Goal: Task Accomplishment & Management: Use online tool/utility

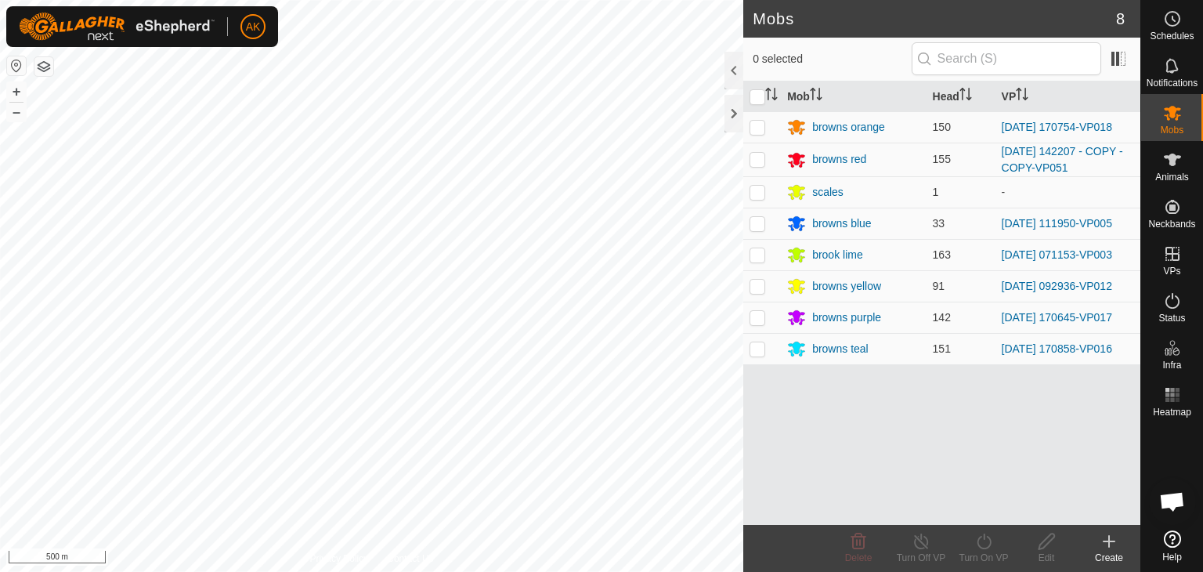
click at [564, 571] on html "AK Schedules Notifications Mobs Animals Neckbands VPs Status Infra Heatmap Help…" at bounding box center [601, 286] width 1203 height 572
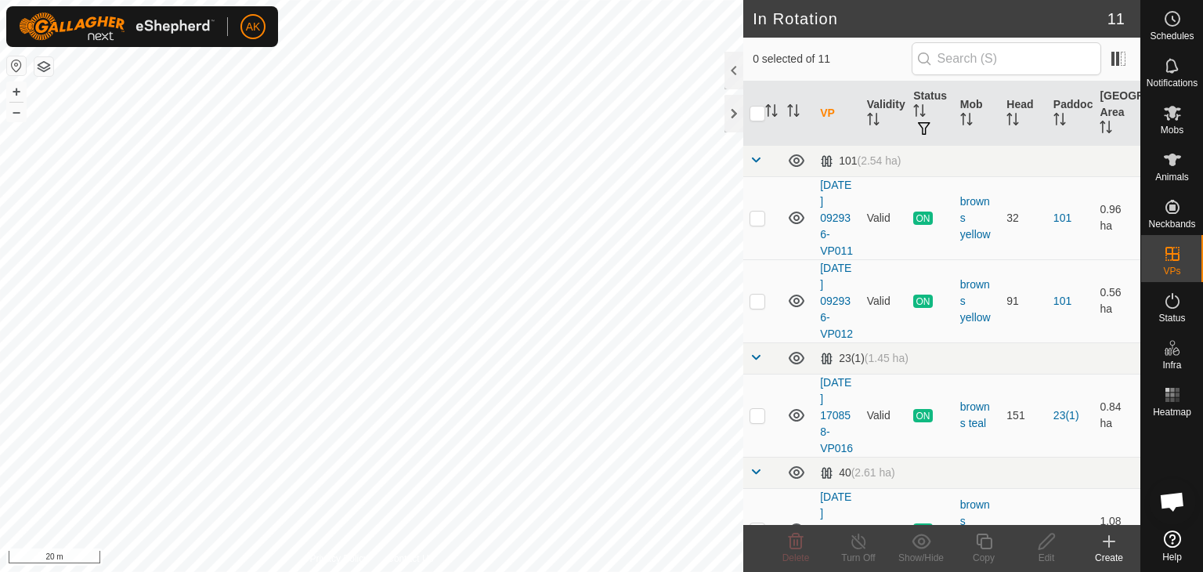
checkbox input "true"
click at [982, 543] on icon at bounding box center [984, 541] width 20 height 19
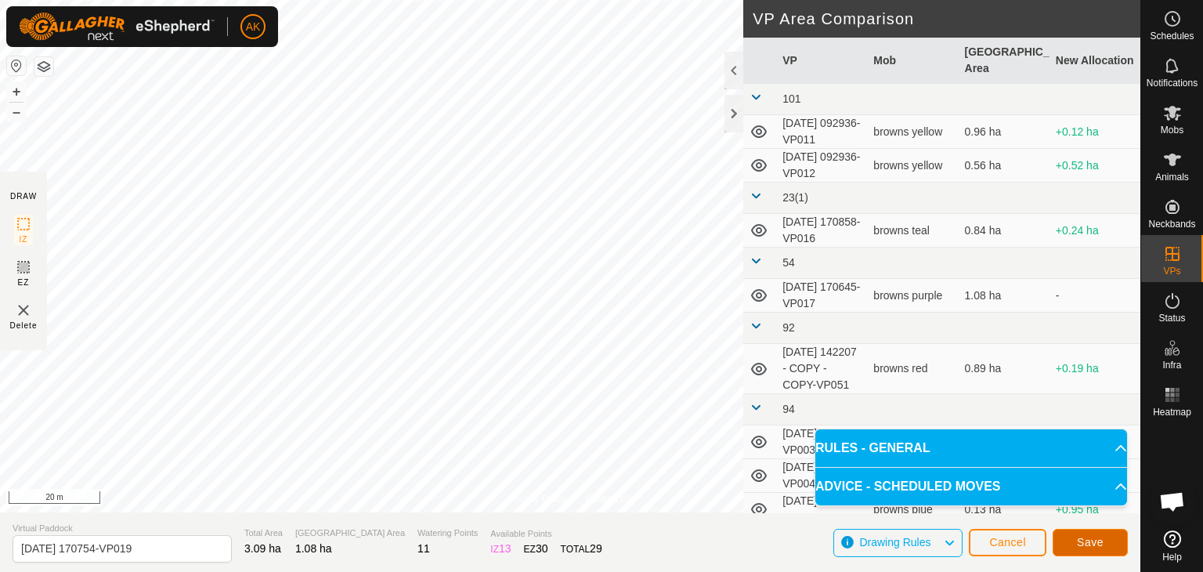
click at [1102, 543] on span "Save" at bounding box center [1090, 542] width 27 height 13
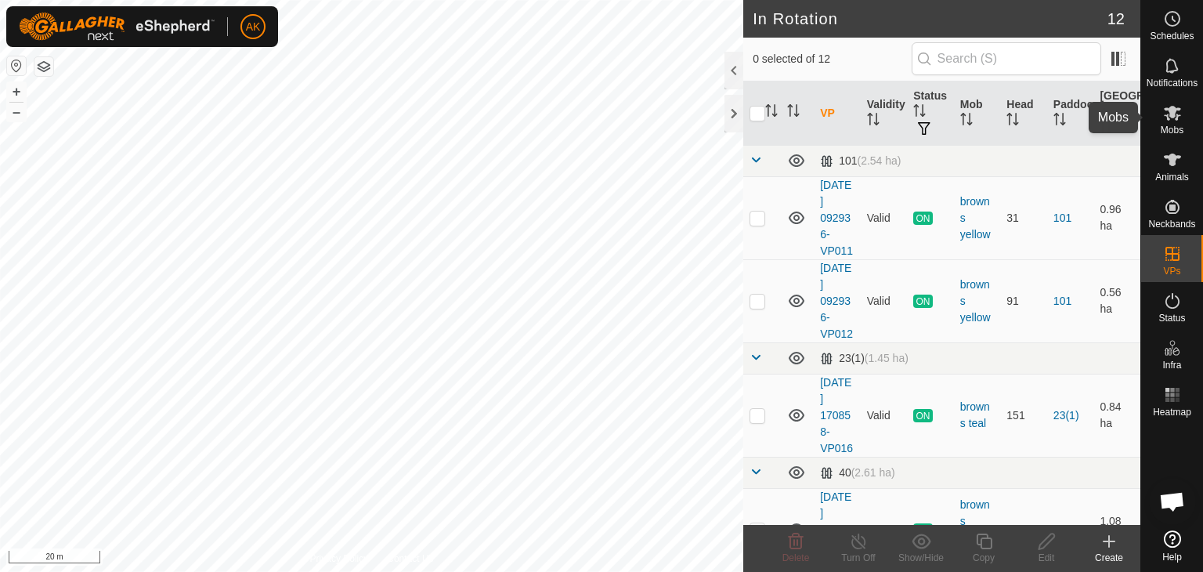
click at [1172, 118] on icon at bounding box center [1172, 112] width 19 height 19
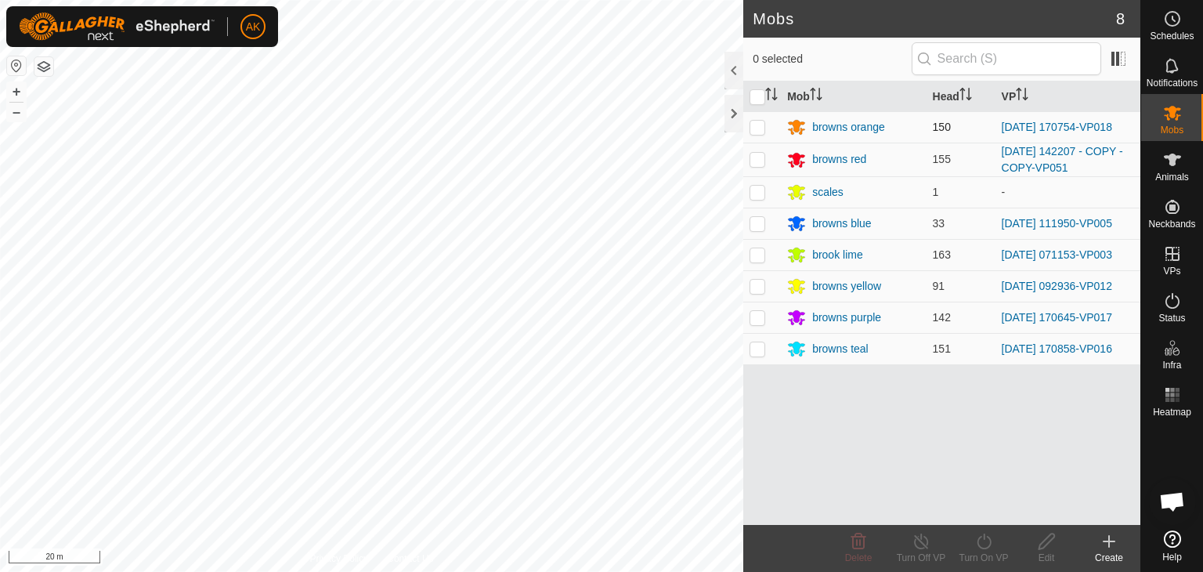
click at [756, 124] on div "AK Schedules Notifications Mobs Animals Neckbands VPs Status Infra Heatmap Help…" at bounding box center [601, 286] width 1203 height 572
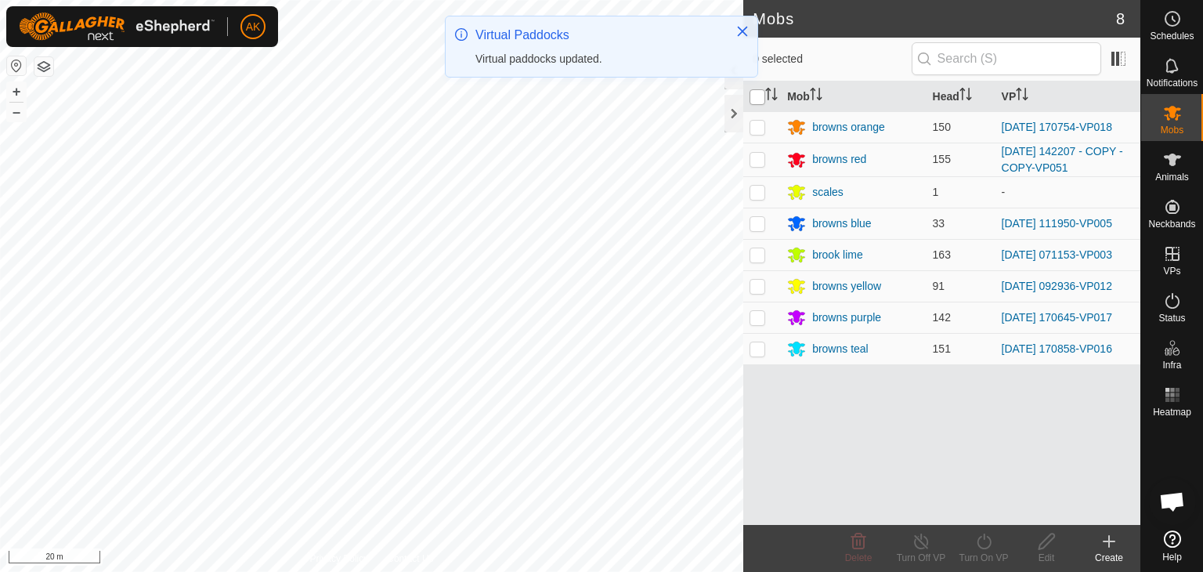
click at [758, 94] on input "checkbox" at bounding box center [757, 97] width 16 height 16
checkbox input "true"
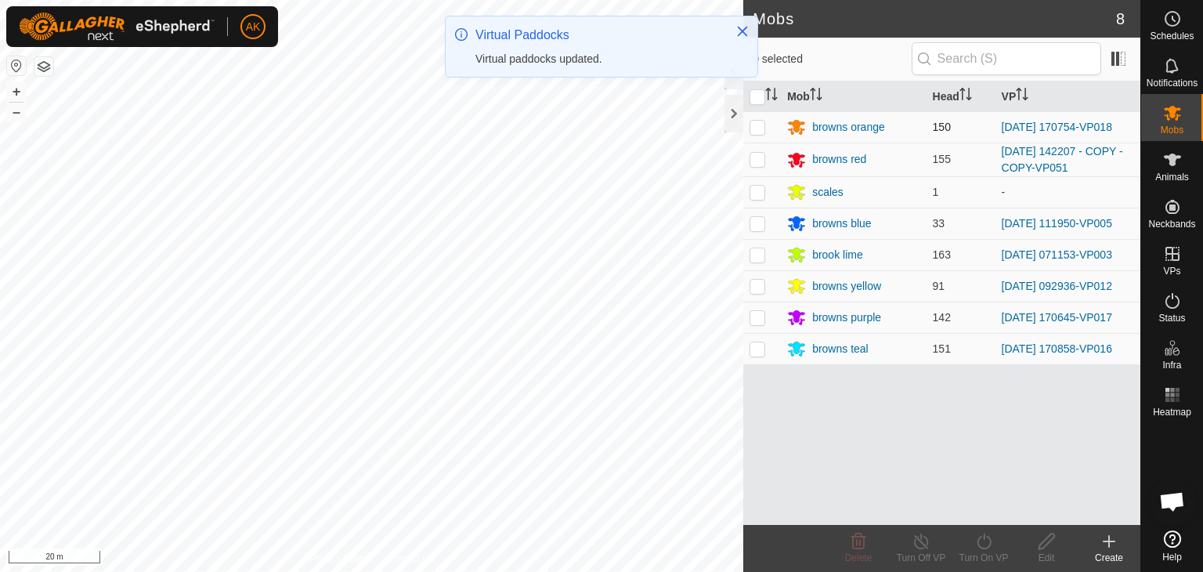
checkbox input "true"
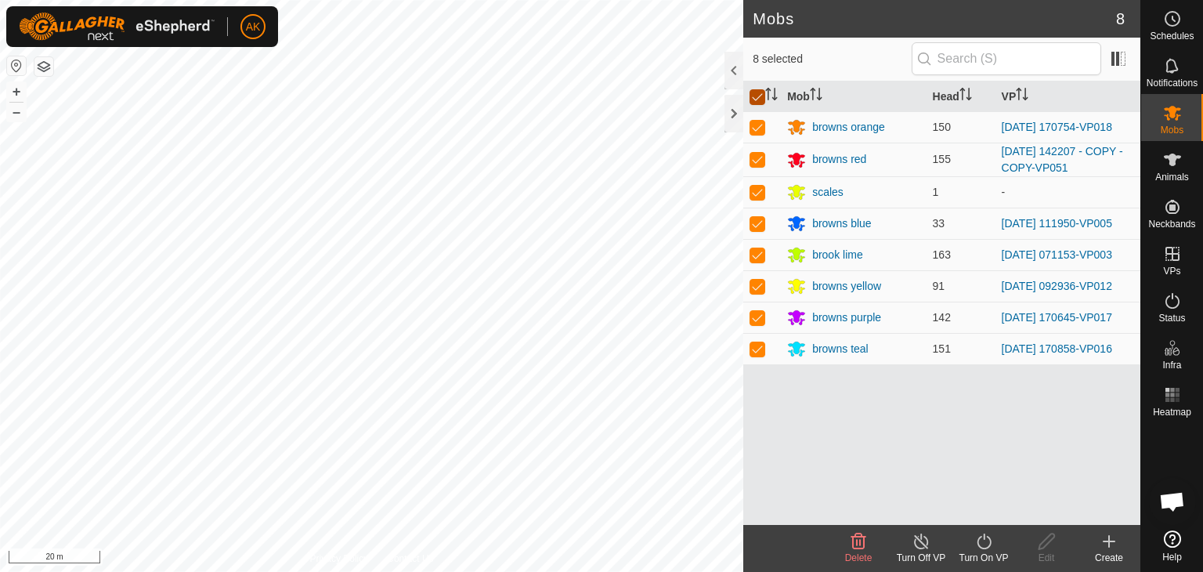
click at [756, 95] on input "checkbox" at bounding box center [757, 97] width 16 height 16
checkbox input "false"
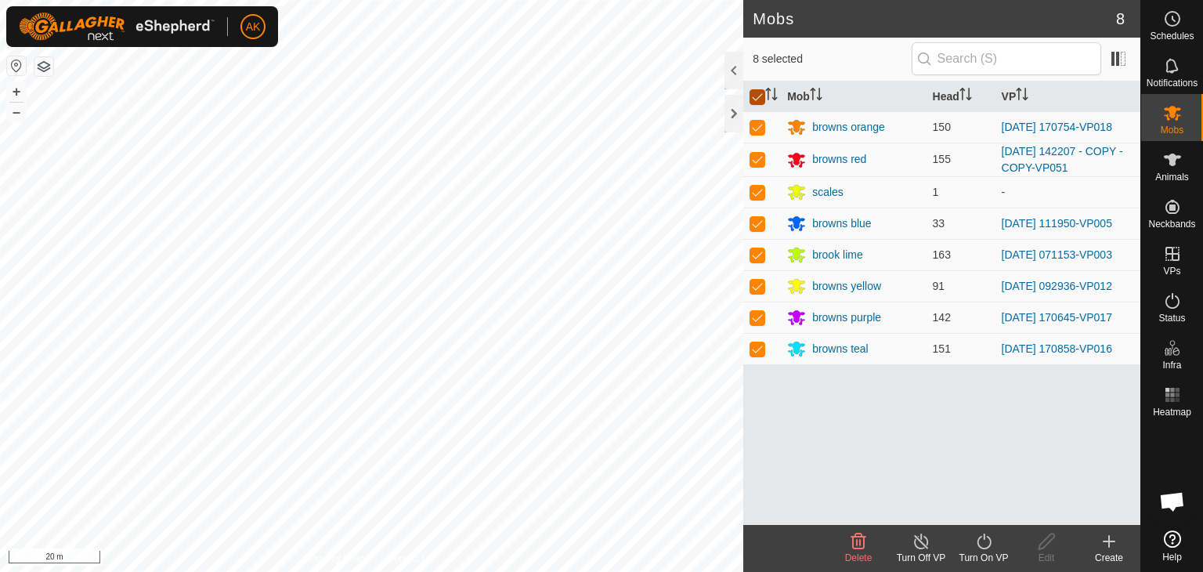
checkbox input "false"
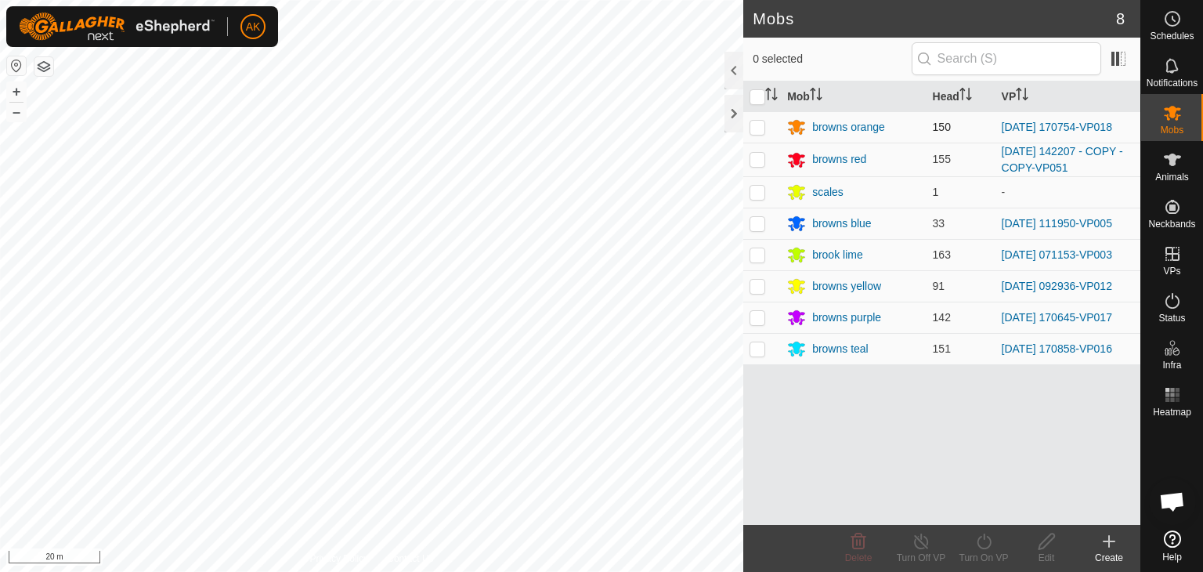
click at [756, 124] on p-checkbox at bounding box center [757, 127] width 16 height 13
checkbox input "true"
click at [982, 545] on icon at bounding box center [984, 541] width 20 height 19
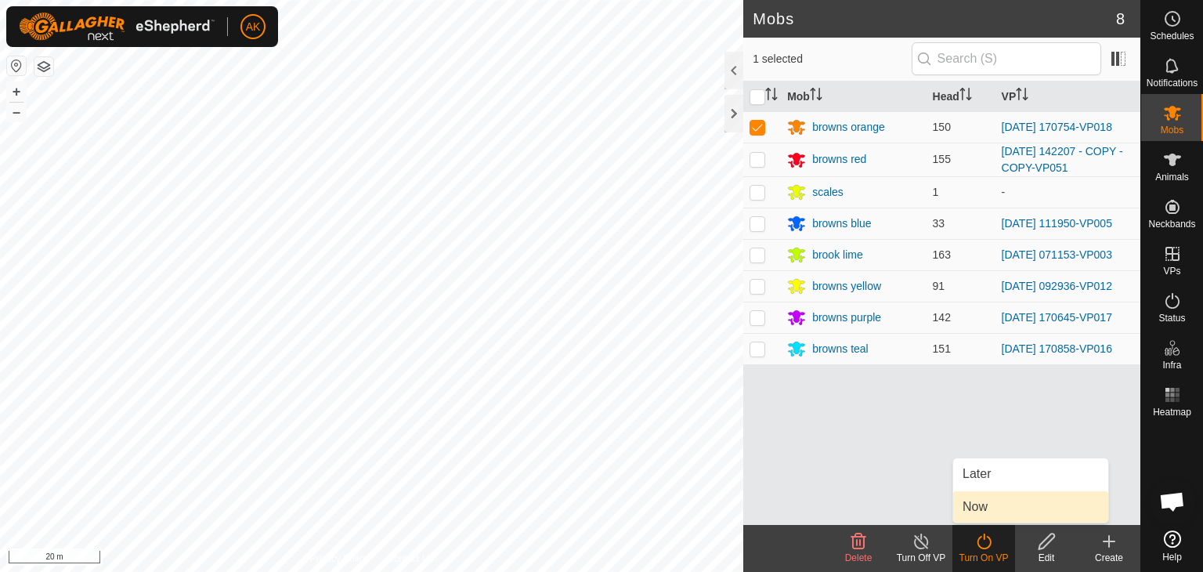
click at [983, 503] on link "Now" at bounding box center [1030, 506] width 155 height 31
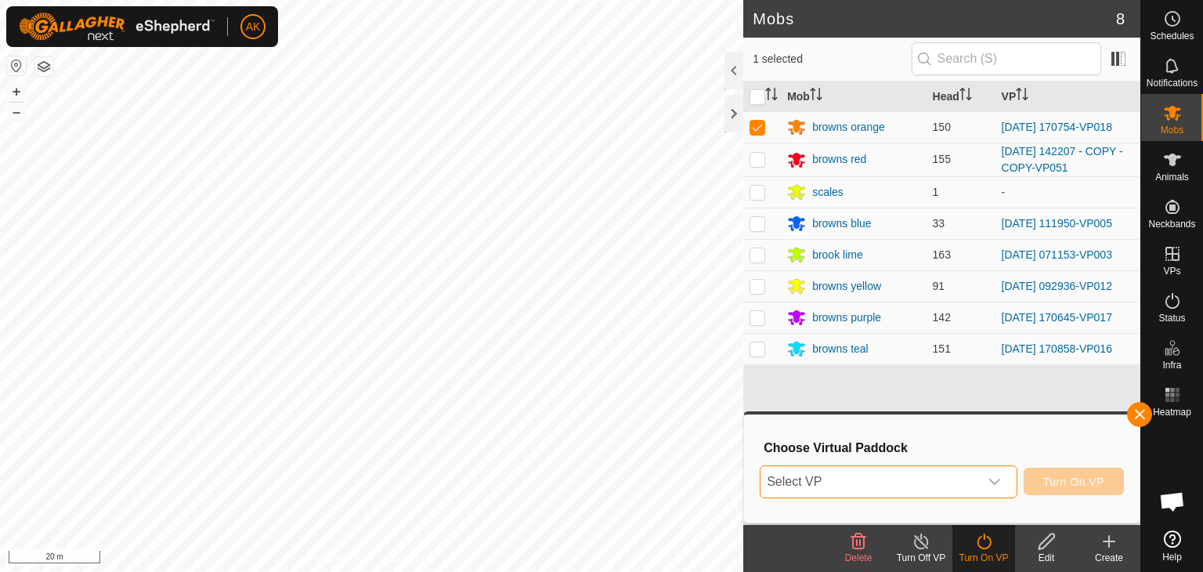
click at [971, 478] on span "Select VP" at bounding box center [869, 481] width 218 height 31
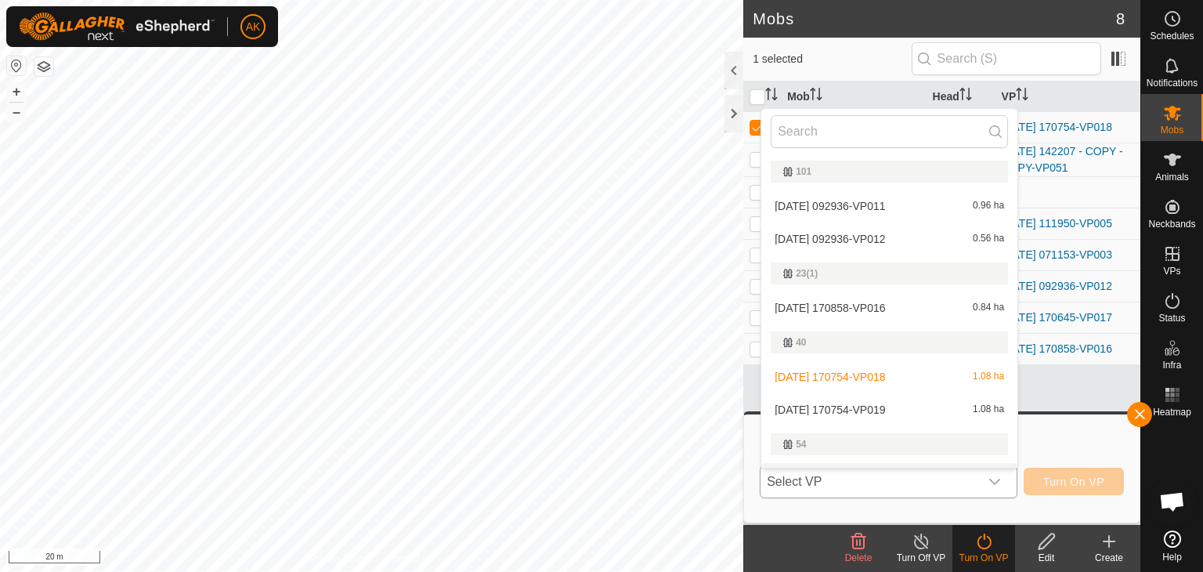
scroll to position [27, 0]
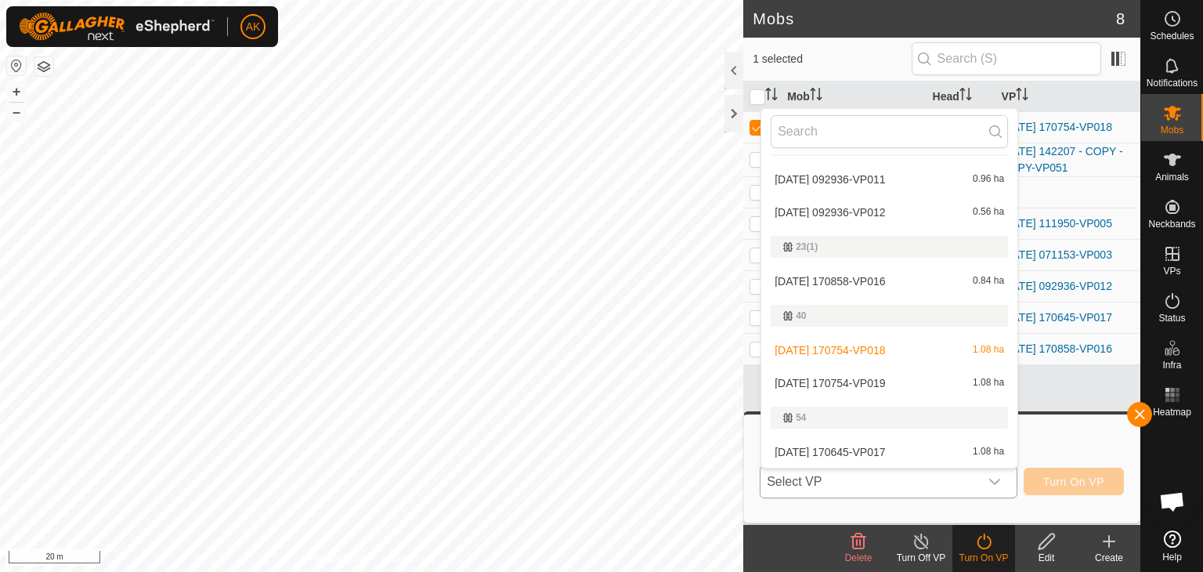
click at [881, 380] on li "2025-08-24 170754-VP019 1.08 ha" at bounding box center [889, 382] width 256 height 31
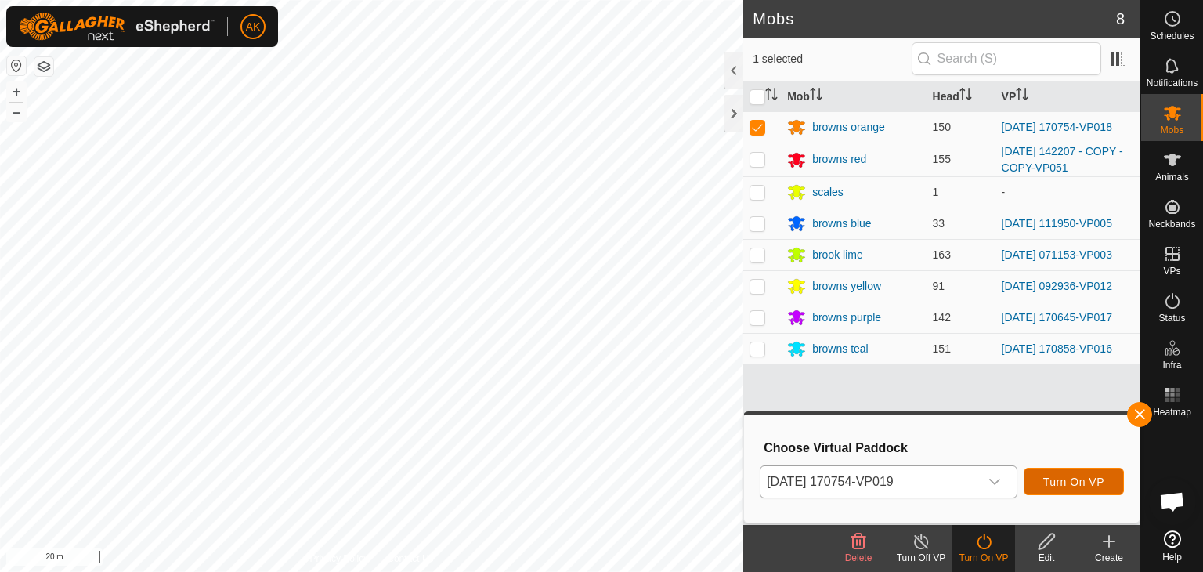
click at [1063, 480] on span "Turn On VP" at bounding box center [1073, 481] width 61 height 13
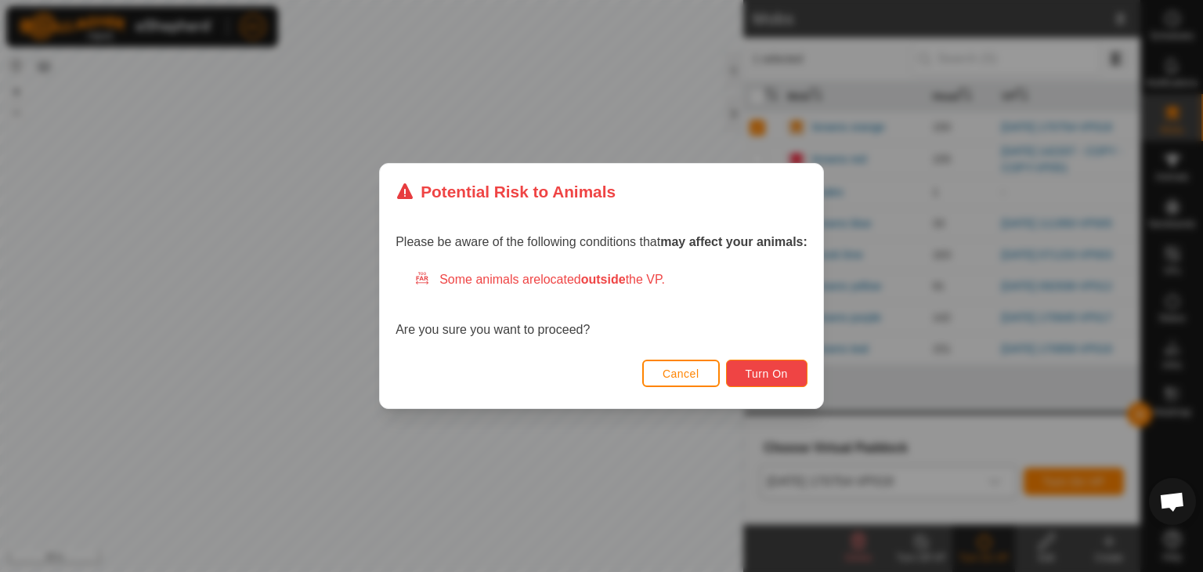
click at [782, 379] on span "Turn On" at bounding box center [766, 373] width 42 height 13
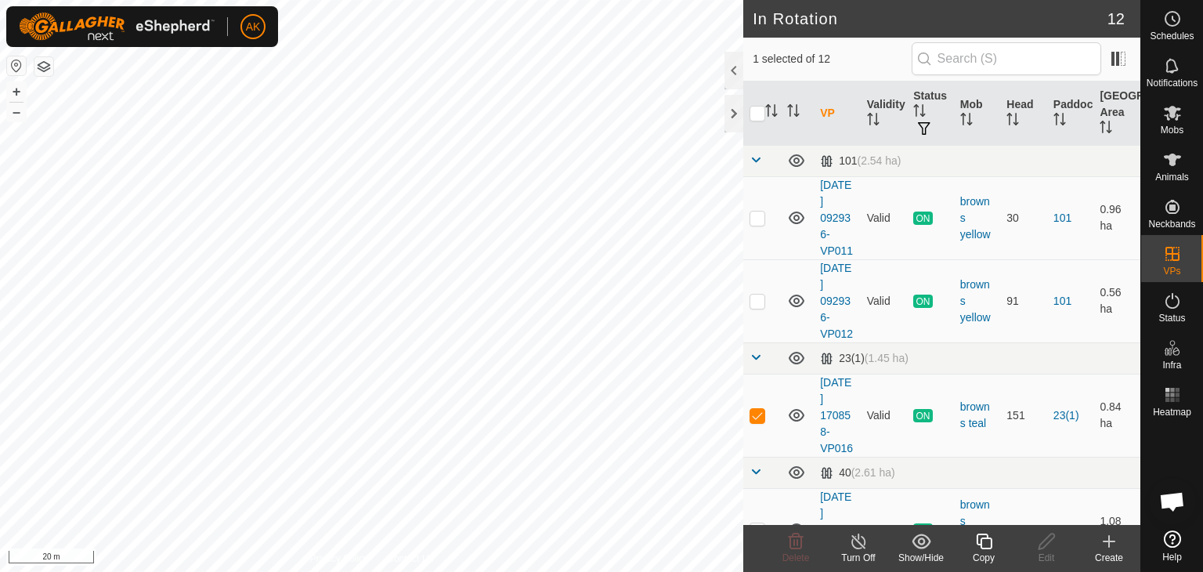
click at [980, 550] on div "Copy" at bounding box center [983, 557] width 63 height 14
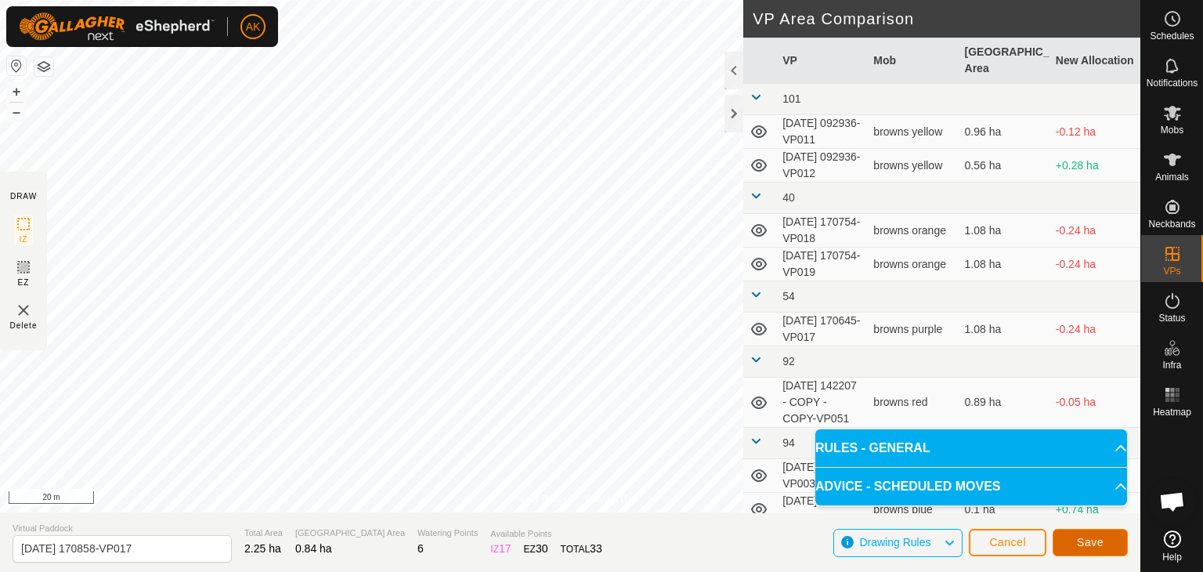
click at [1102, 540] on span "Save" at bounding box center [1090, 542] width 27 height 13
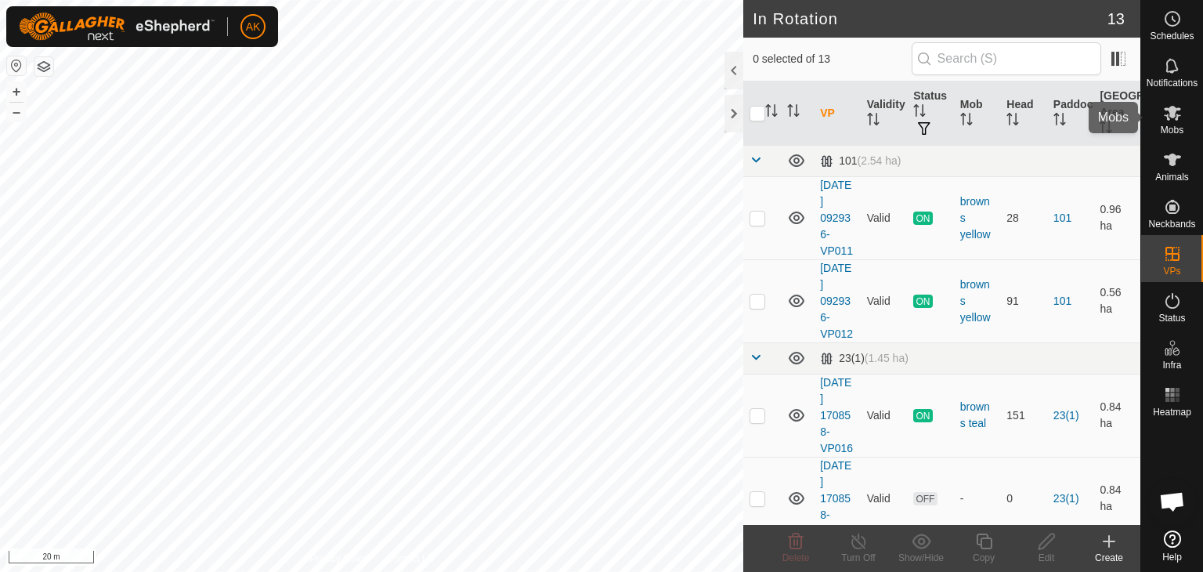
click at [1167, 112] on icon at bounding box center [1172, 112] width 19 height 19
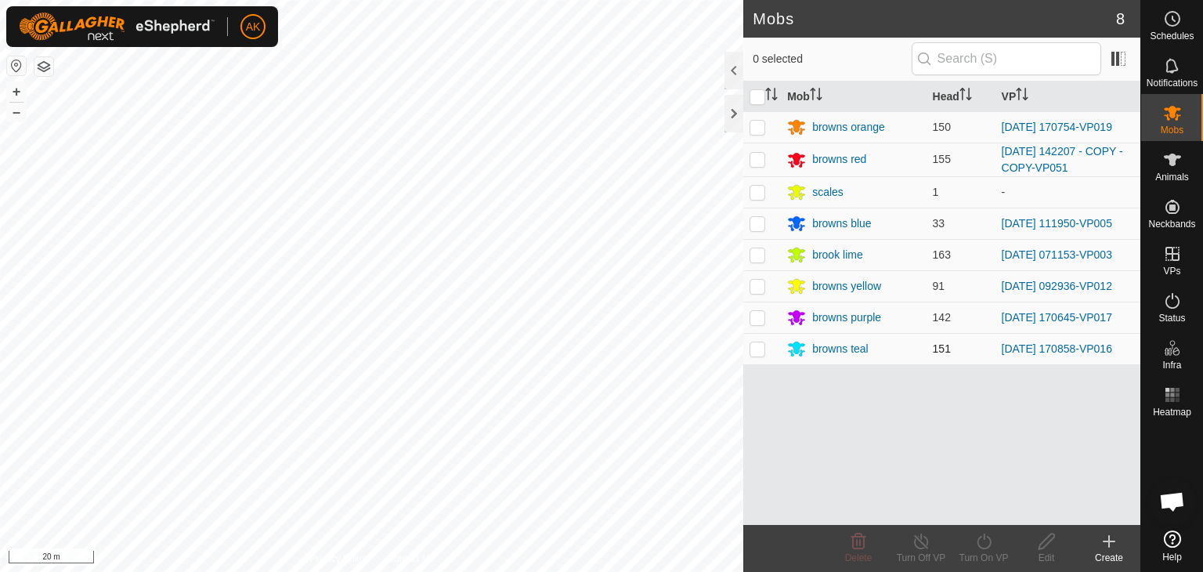
click at [754, 353] on p-checkbox at bounding box center [757, 348] width 16 height 13
checkbox input "true"
click at [983, 546] on icon at bounding box center [984, 541] width 20 height 19
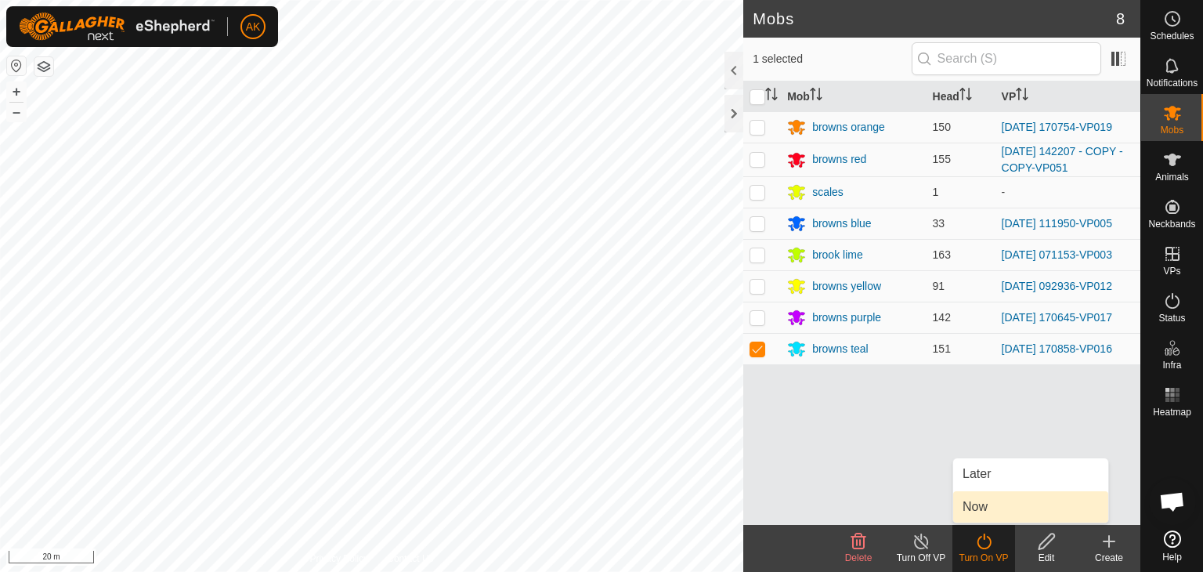
click at [988, 508] on link "Now" at bounding box center [1030, 506] width 155 height 31
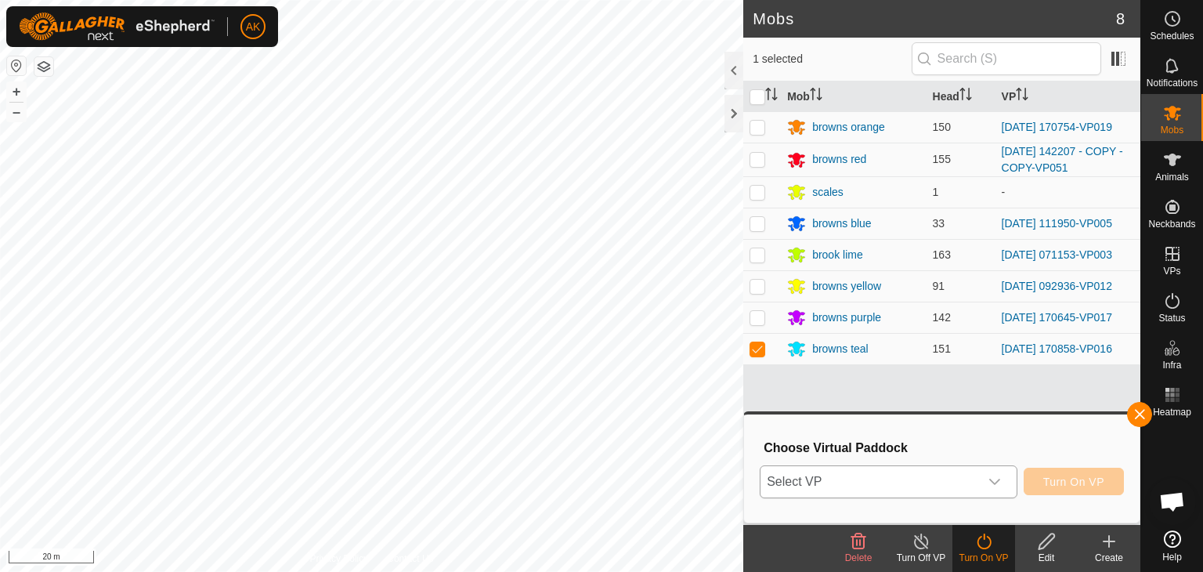
click at [902, 481] on span "Select VP" at bounding box center [869, 481] width 218 height 31
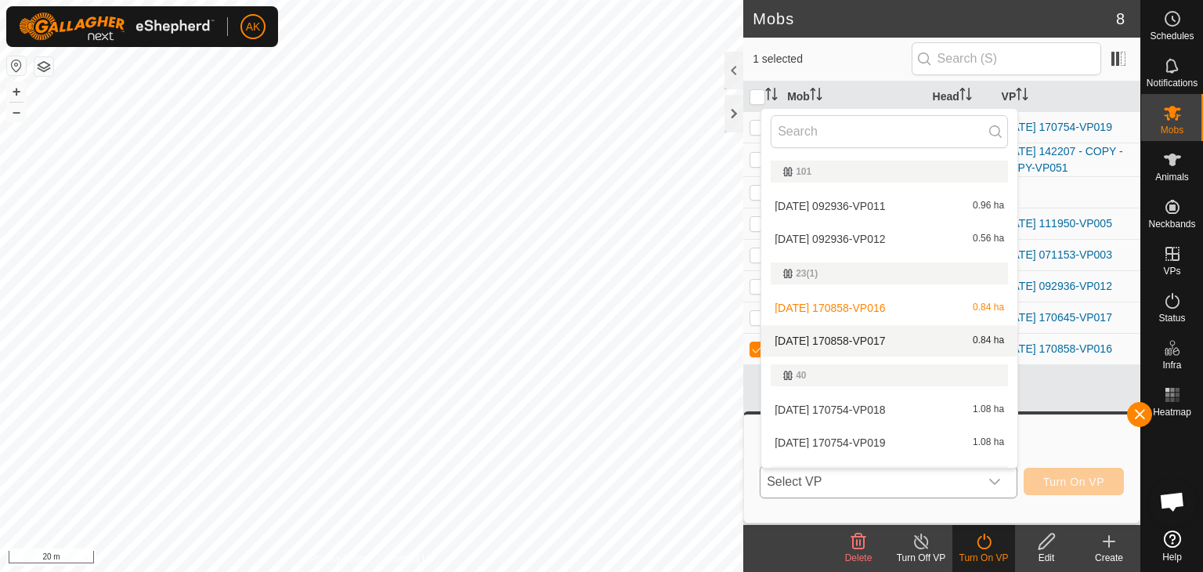
click at [870, 335] on li "2025-08-24 170858-VP017 0.84 ha" at bounding box center [889, 340] width 256 height 31
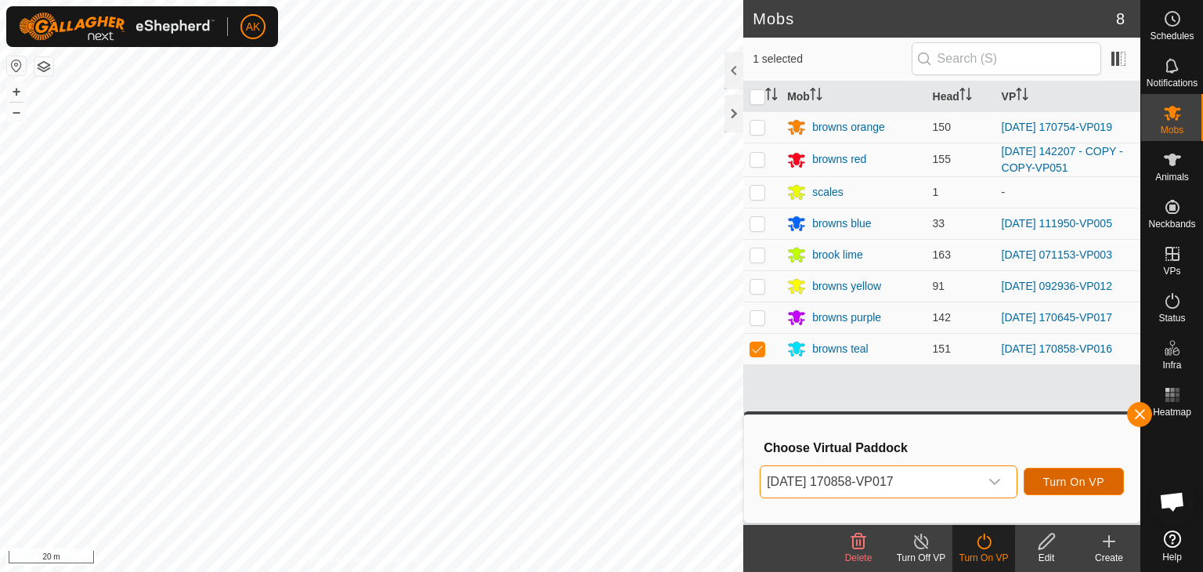
click at [1087, 481] on span "Turn On VP" at bounding box center [1073, 481] width 61 height 13
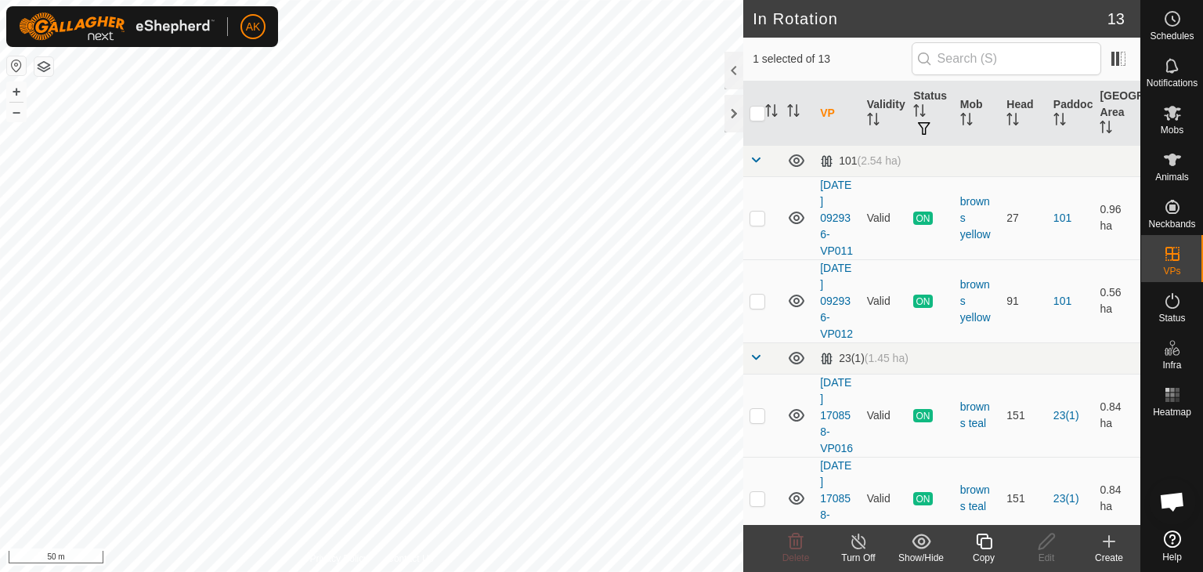
click at [979, 539] on icon at bounding box center [984, 541] width 20 height 19
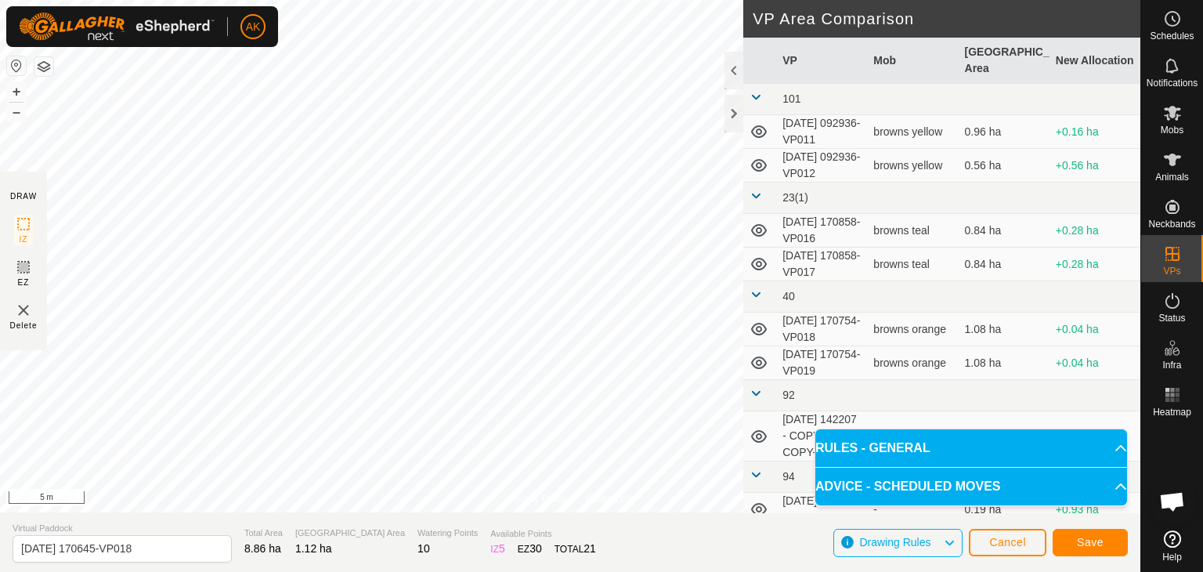
click at [1088, 555] on div "Save" at bounding box center [1089, 542] width 75 height 38
click at [1087, 543] on span "Save" at bounding box center [1090, 542] width 27 height 13
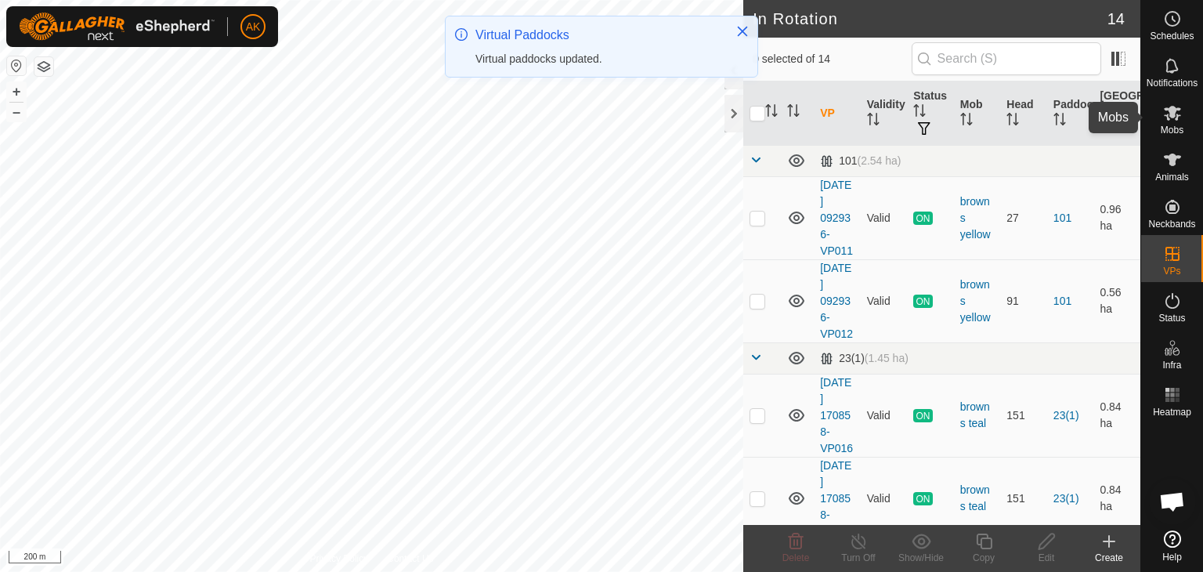
click at [1175, 120] on icon at bounding box center [1172, 112] width 19 height 19
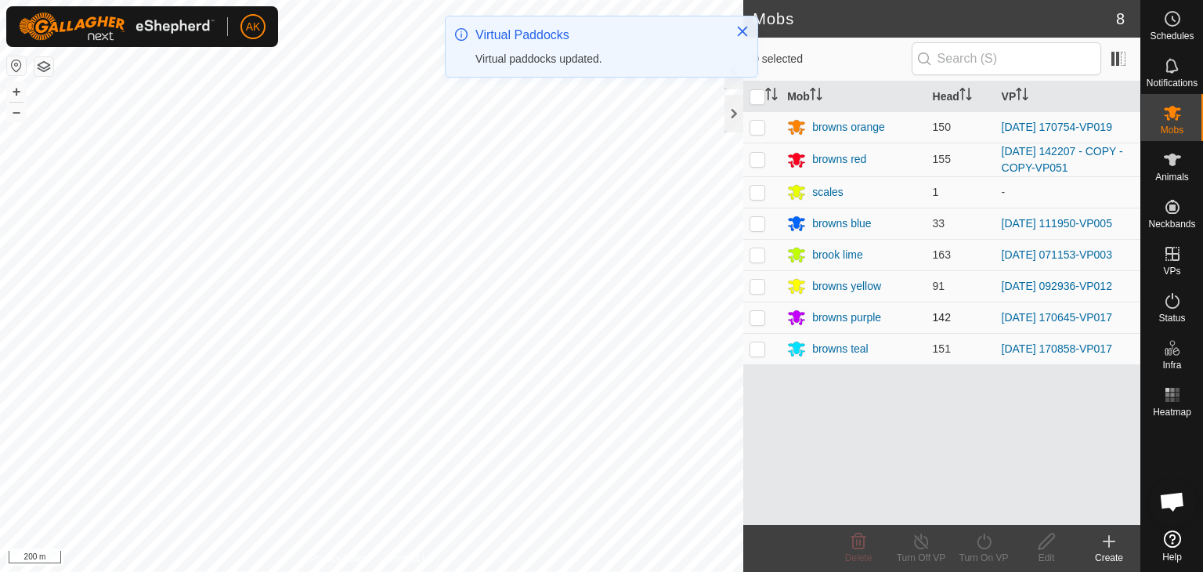
click at [755, 314] on p-checkbox at bounding box center [757, 317] width 16 height 13
checkbox input "true"
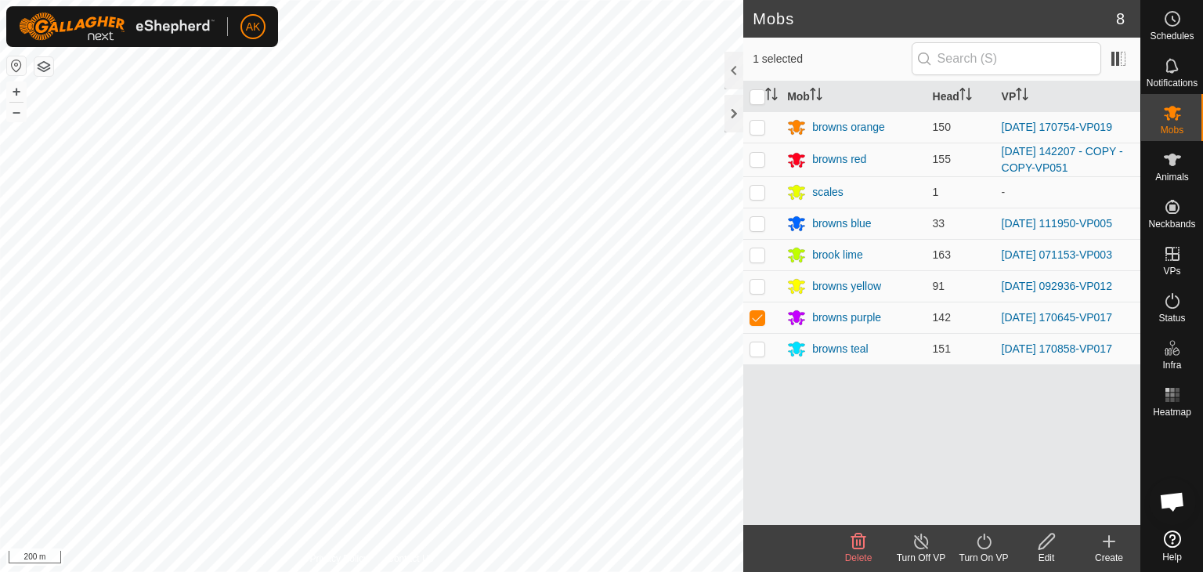
click at [991, 547] on icon at bounding box center [984, 541] width 20 height 19
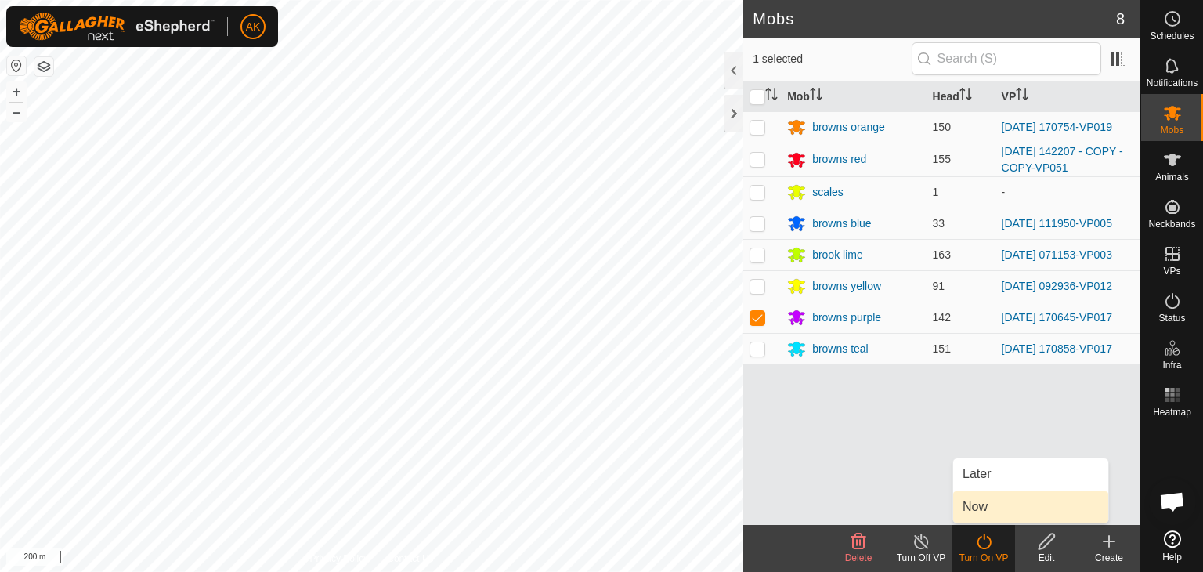
click at [983, 502] on link "Now" at bounding box center [1030, 506] width 155 height 31
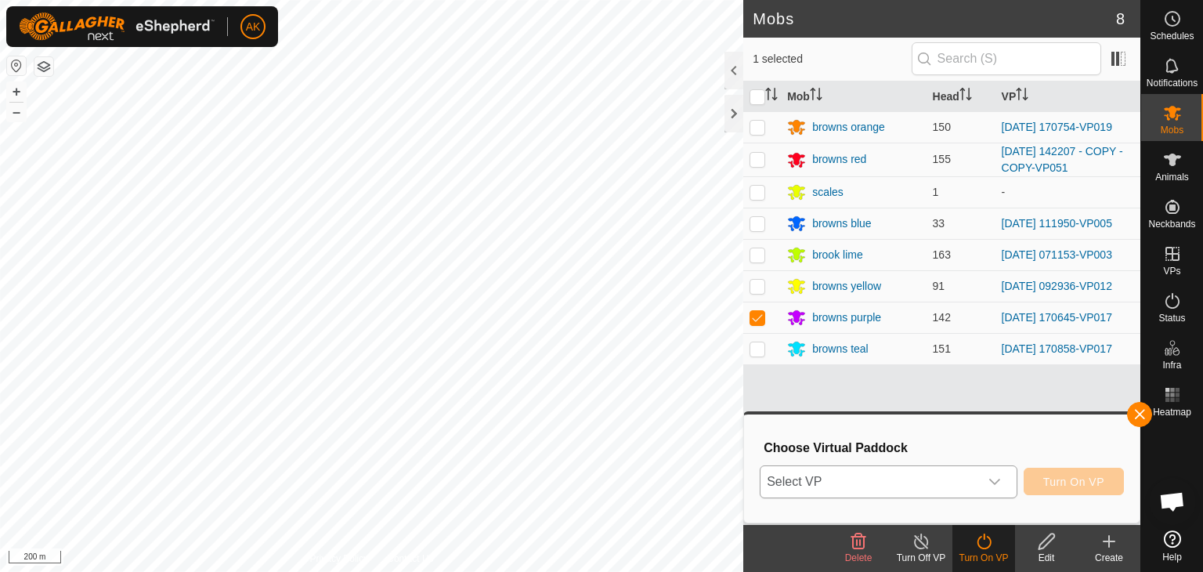
click at [987, 470] on div "dropdown trigger" at bounding box center [994, 481] width 31 height 31
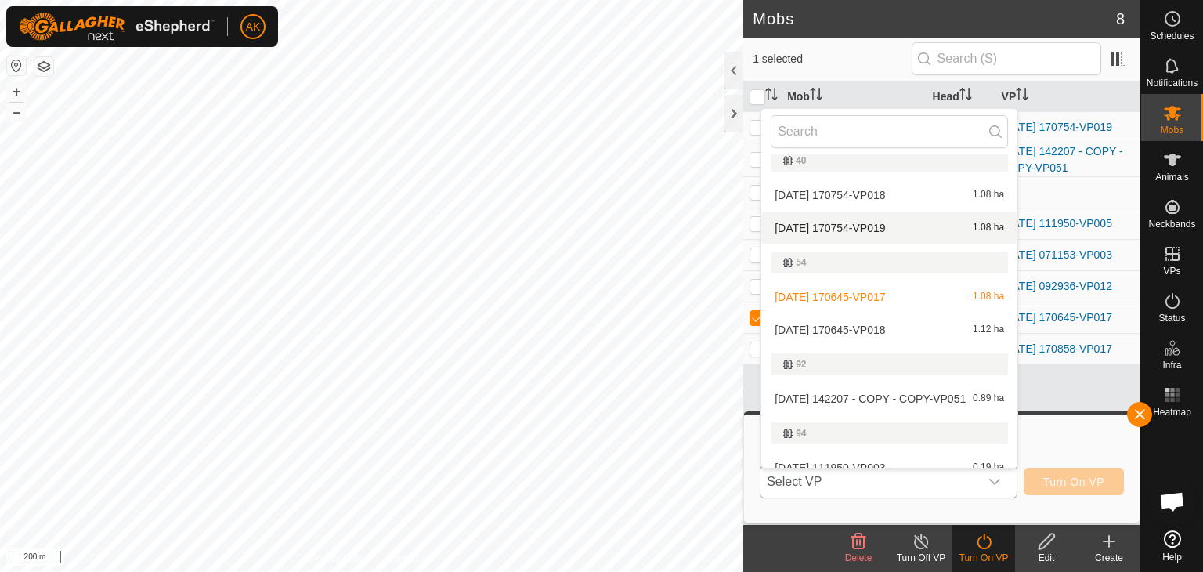
scroll to position [241, 0]
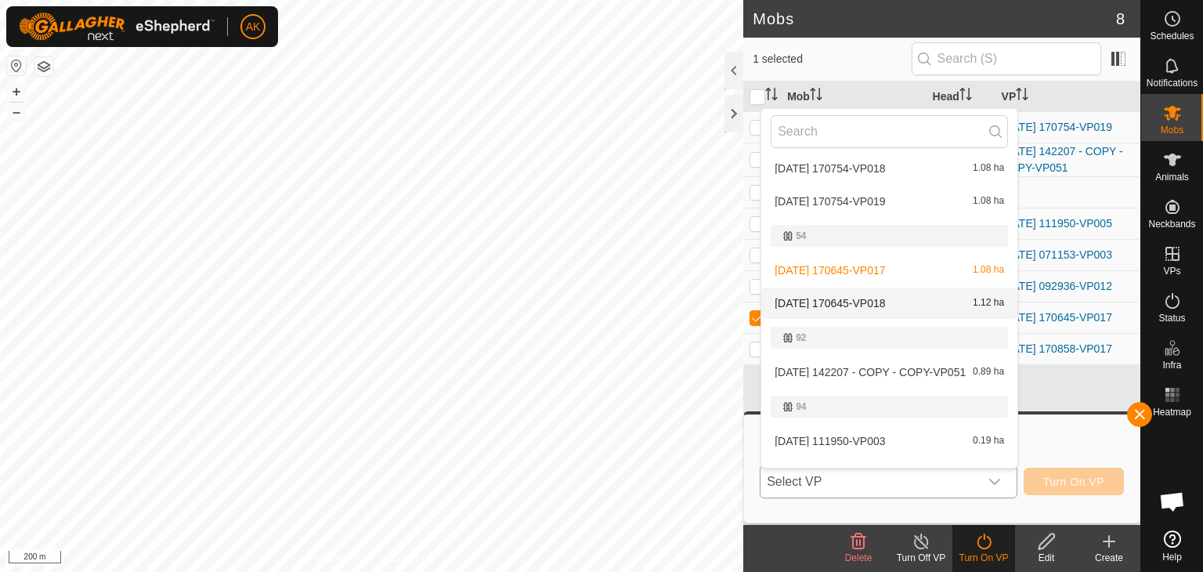
click at [878, 298] on li "2025-08-24 170645-VP018 1.12 ha" at bounding box center [889, 302] width 256 height 31
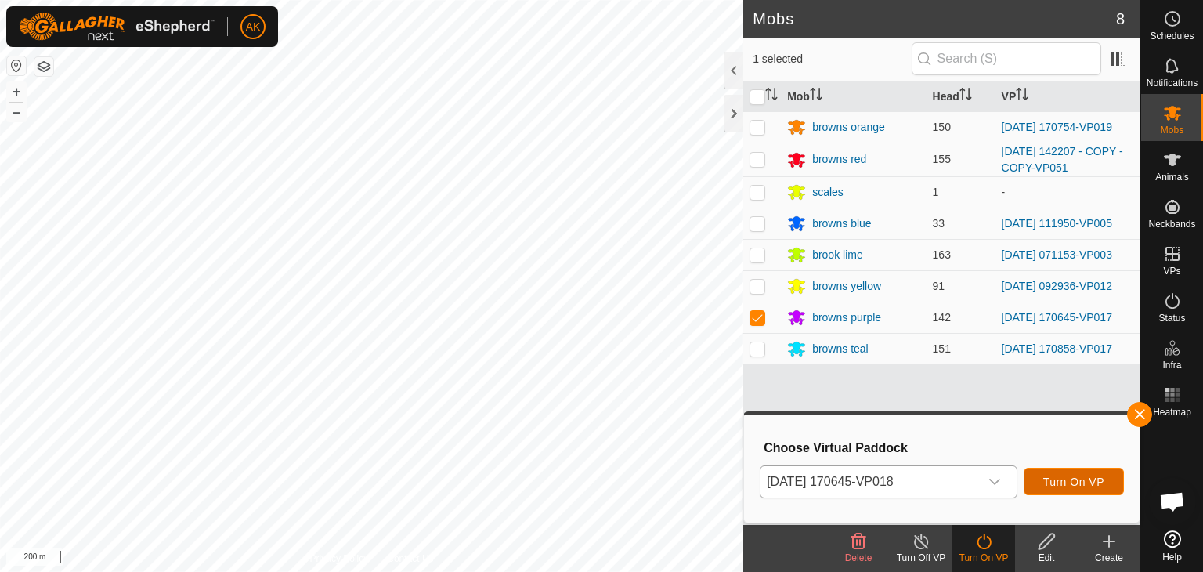
click at [1059, 489] on button "Turn On VP" at bounding box center [1073, 480] width 100 height 27
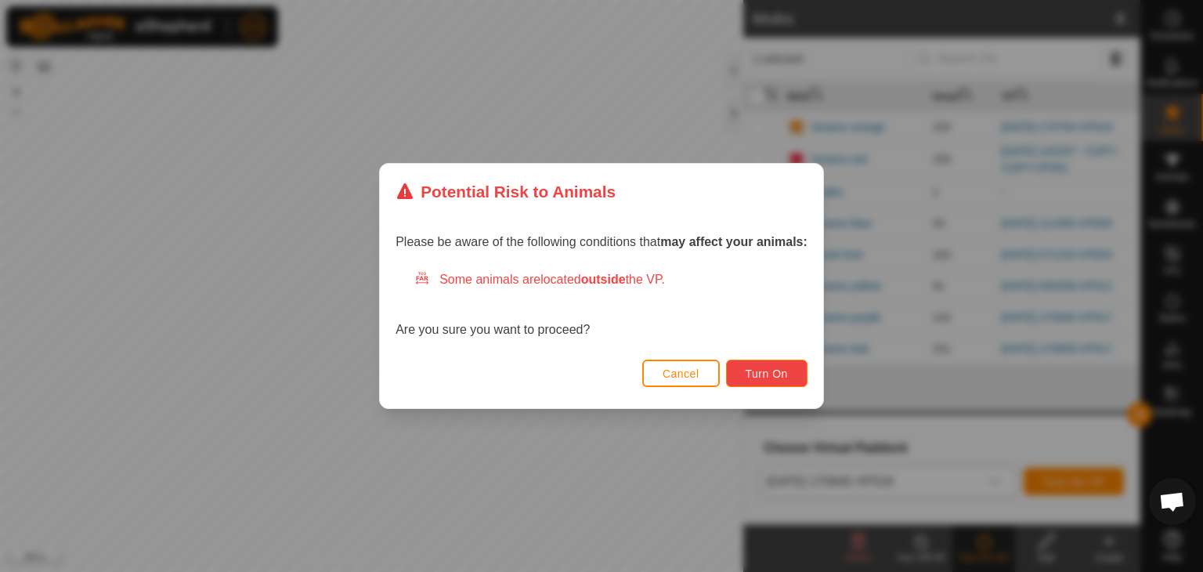
click at [774, 369] on span "Turn On" at bounding box center [766, 373] width 42 height 13
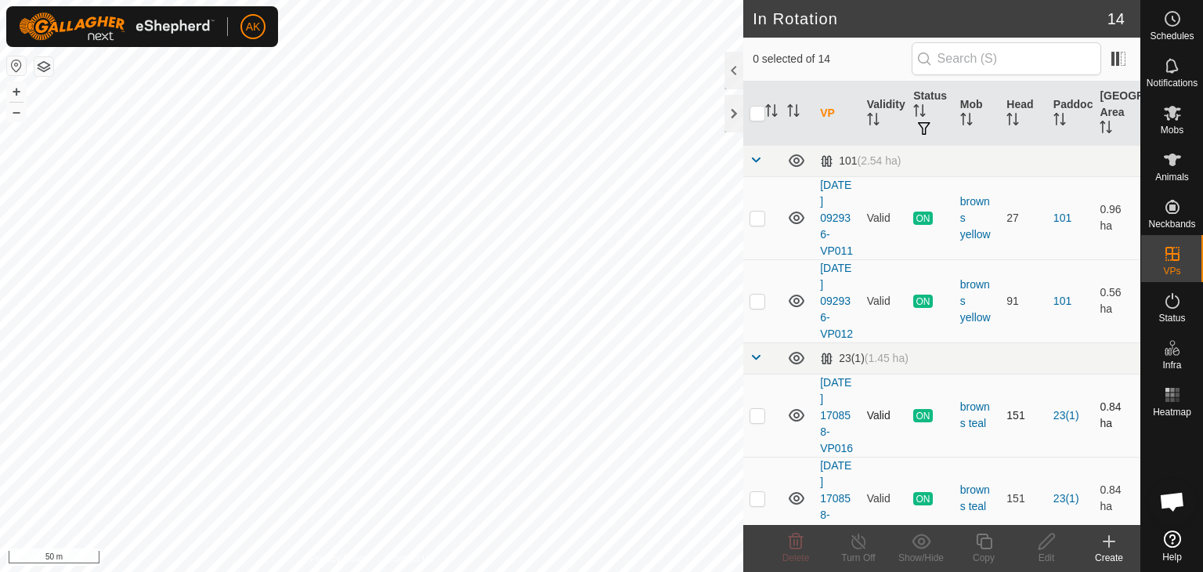
checkbox input "true"
click at [983, 543] on icon at bounding box center [984, 541] width 20 height 19
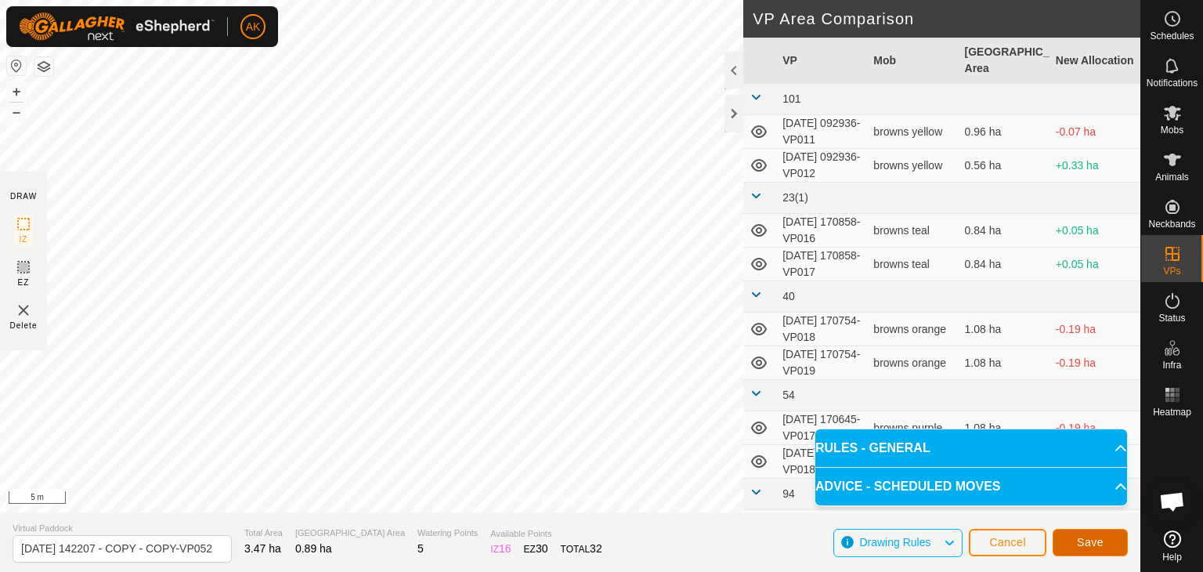
click at [1085, 550] on button "Save" at bounding box center [1089, 542] width 75 height 27
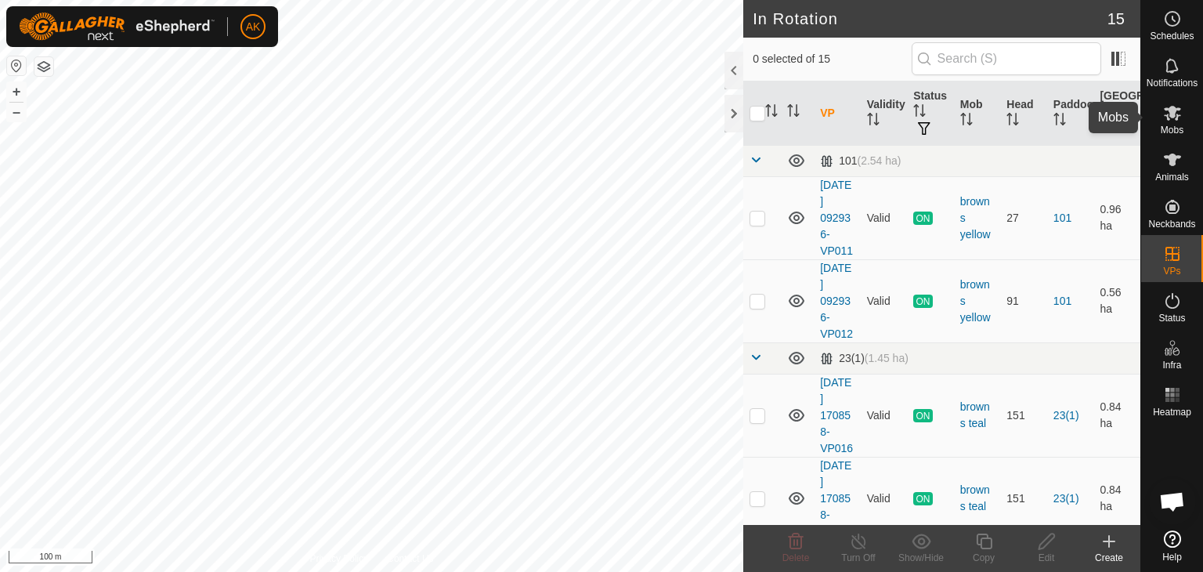
click at [1172, 121] on icon at bounding box center [1172, 112] width 19 height 19
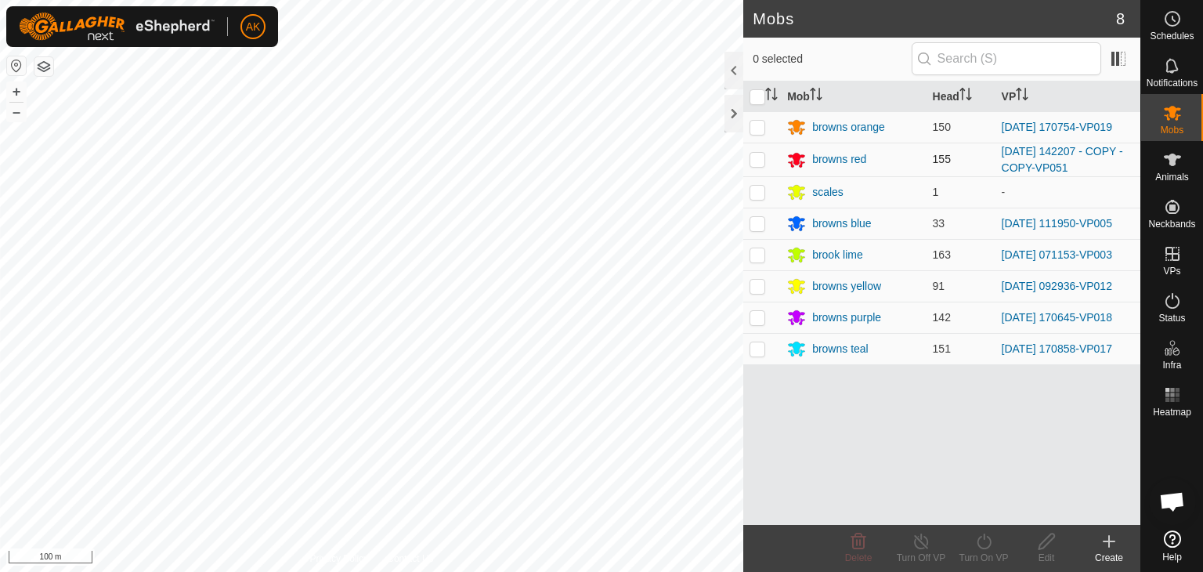
click at [752, 160] on p-checkbox at bounding box center [757, 159] width 16 height 13
checkbox input "true"
click at [980, 532] on icon at bounding box center [984, 541] width 20 height 19
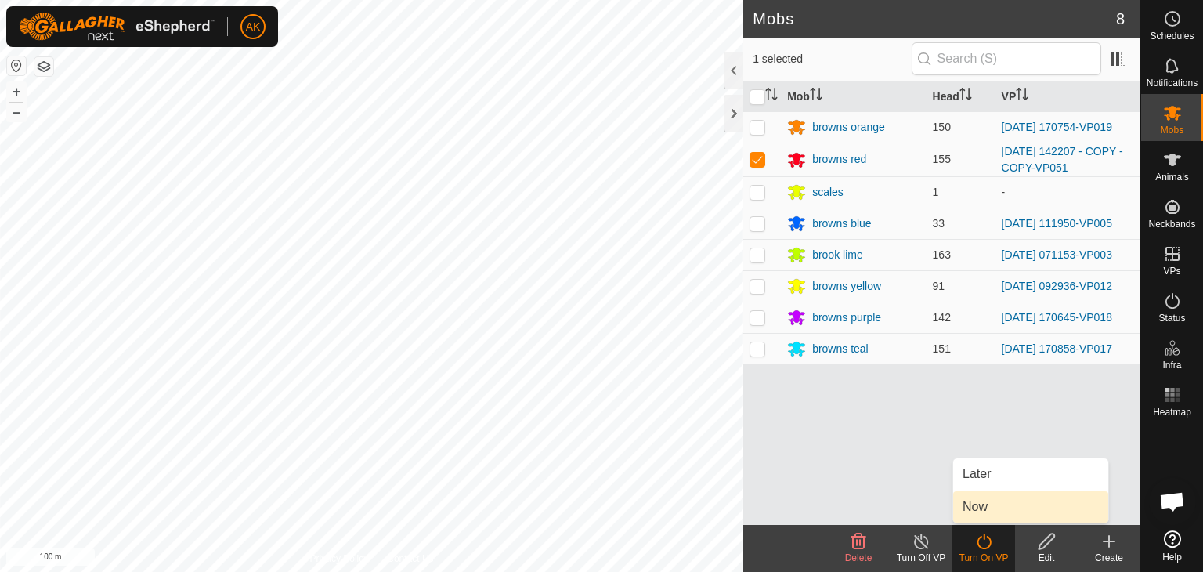
click at [981, 503] on link "Now" at bounding box center [1030, 506] width 155 height 31
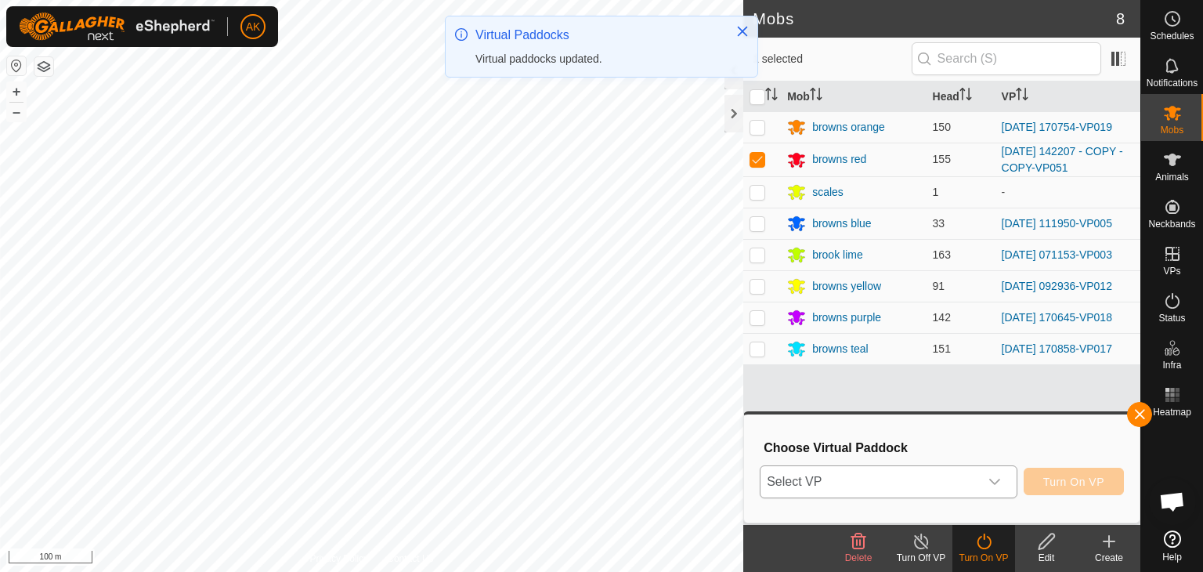
click at [918, 483] on span "Select VP" at bounding box center [869, 481] width 218 height 31
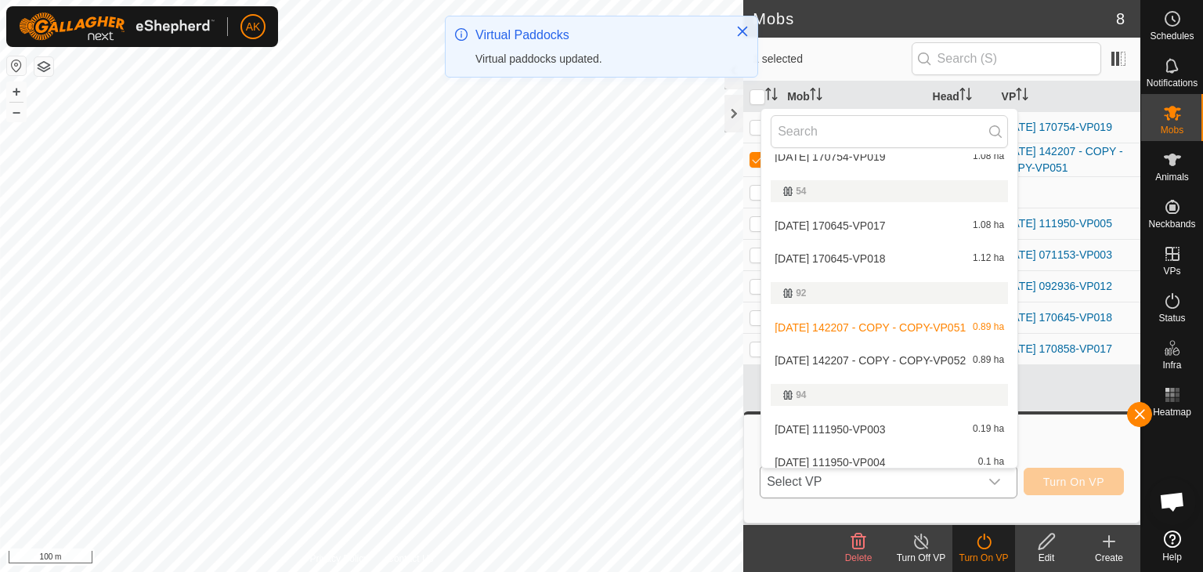
scroll to position [313, 0]
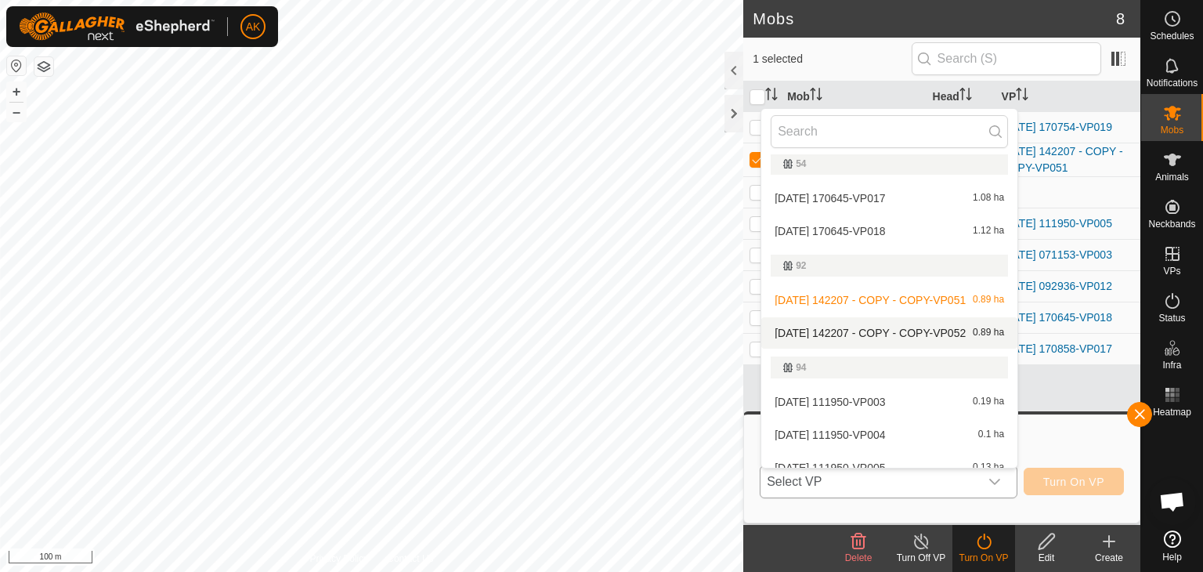
click at [873, 330] on li "2025-08-12 142207 - COPY - COPY-VP052 0.89 ha" at bounding box center [889, 332] width 256 height 31
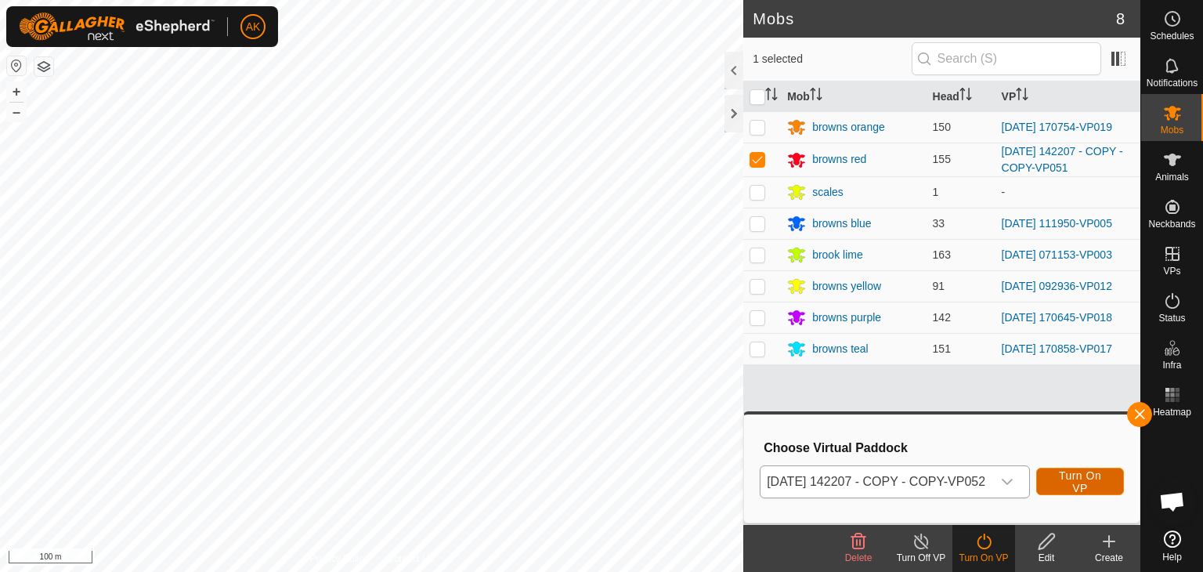
click at [1085, 484] on span "Turn On VP" at bounding box center [1080, 481] width 49 height 25
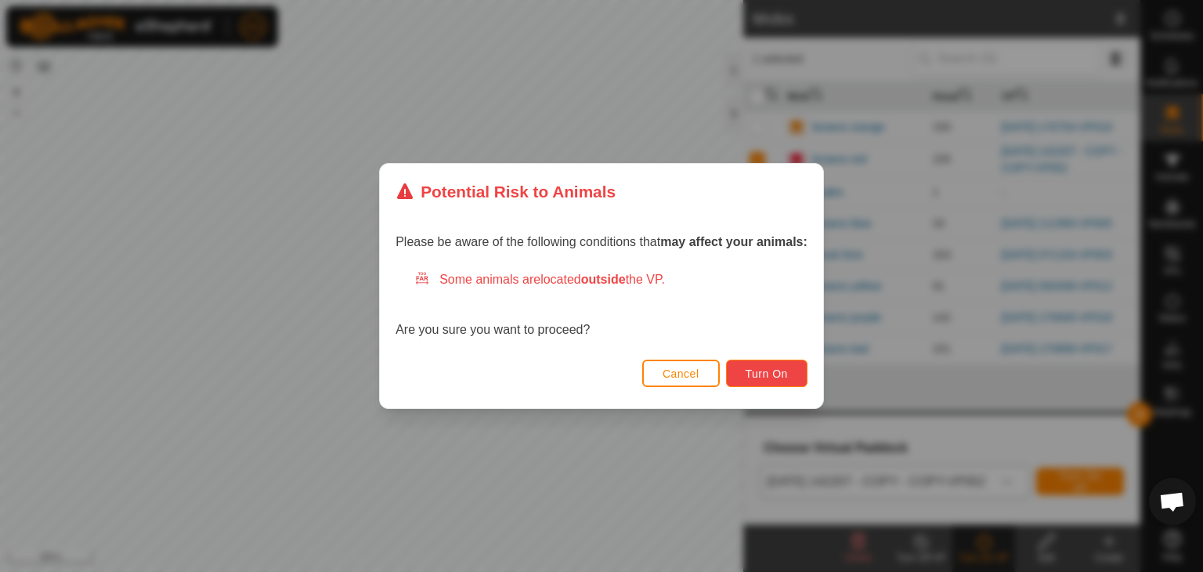
click at [780, 373] on span "Turn On" at bounding box center [766, 373] width 42 height 13
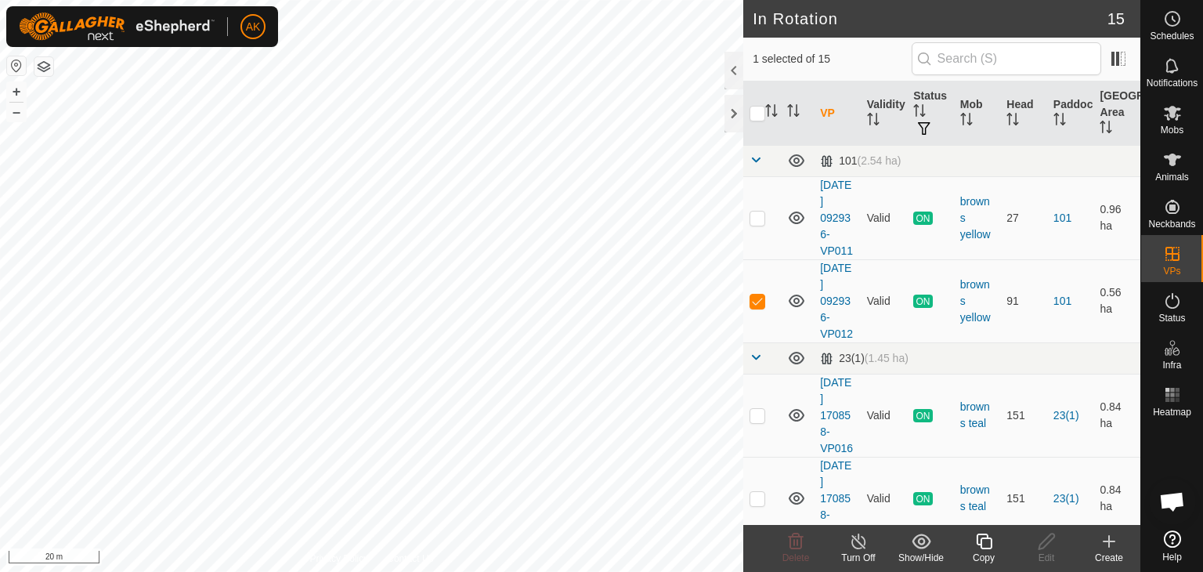
click at [983, 545] on icon at bounding box center [984, 541] width 20 height 19
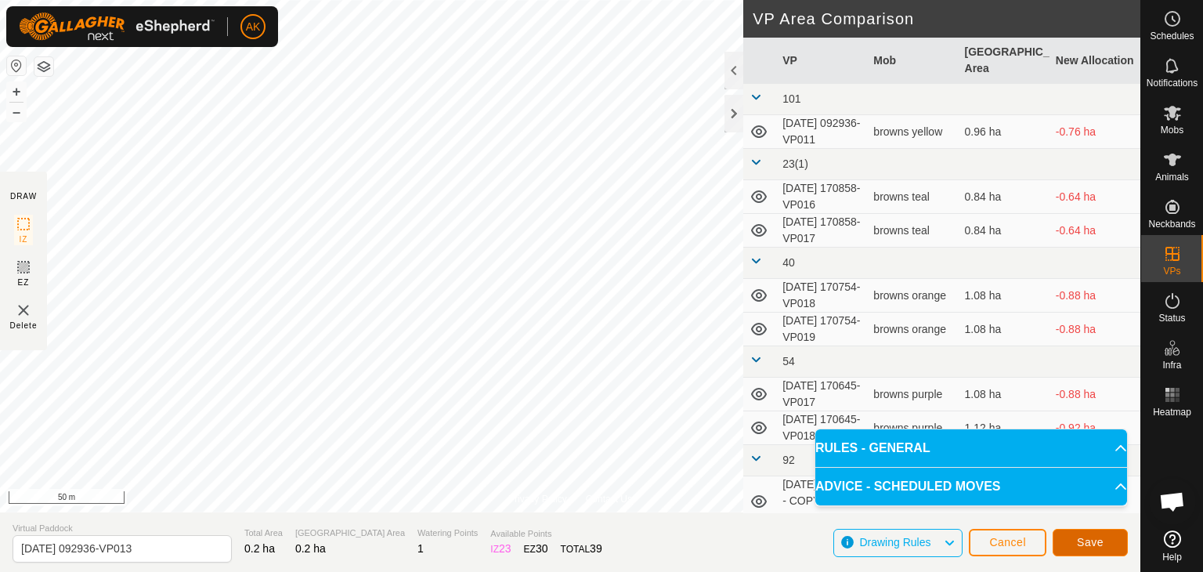
click at [1100, 548] on button "Save" at bounding box center [1089, 542] width 75 height 27
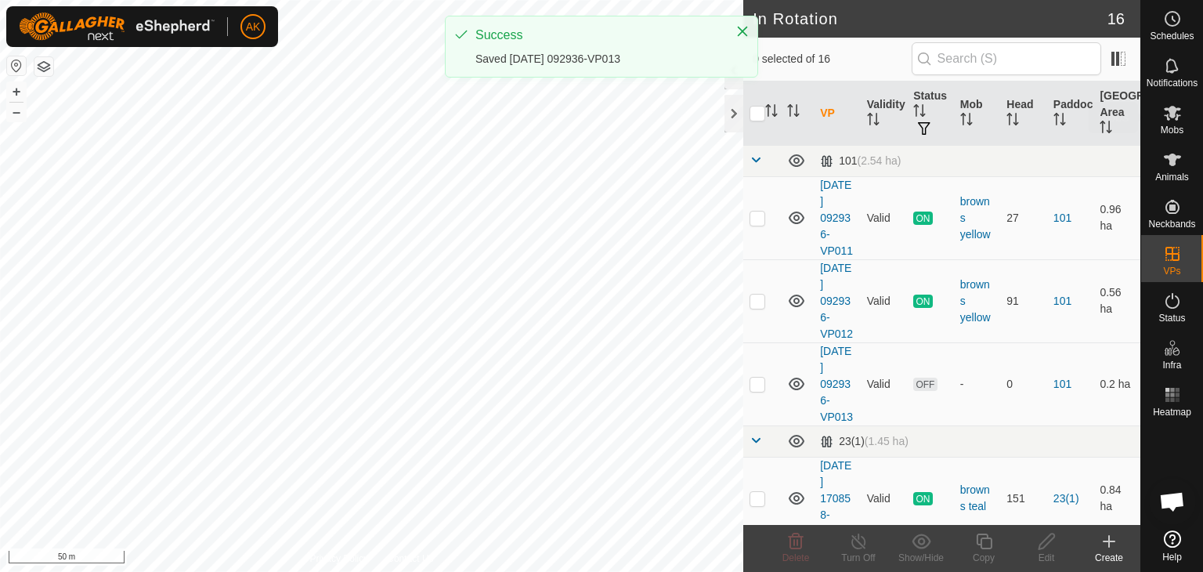
drag, startPoint x: 1175, startPoint y: 114, endPoint x: 1167, endPoint y: 114, distance: 8.6
click at [1175, 114] on icon at bounding box center [1172, 113] width 17 height 15
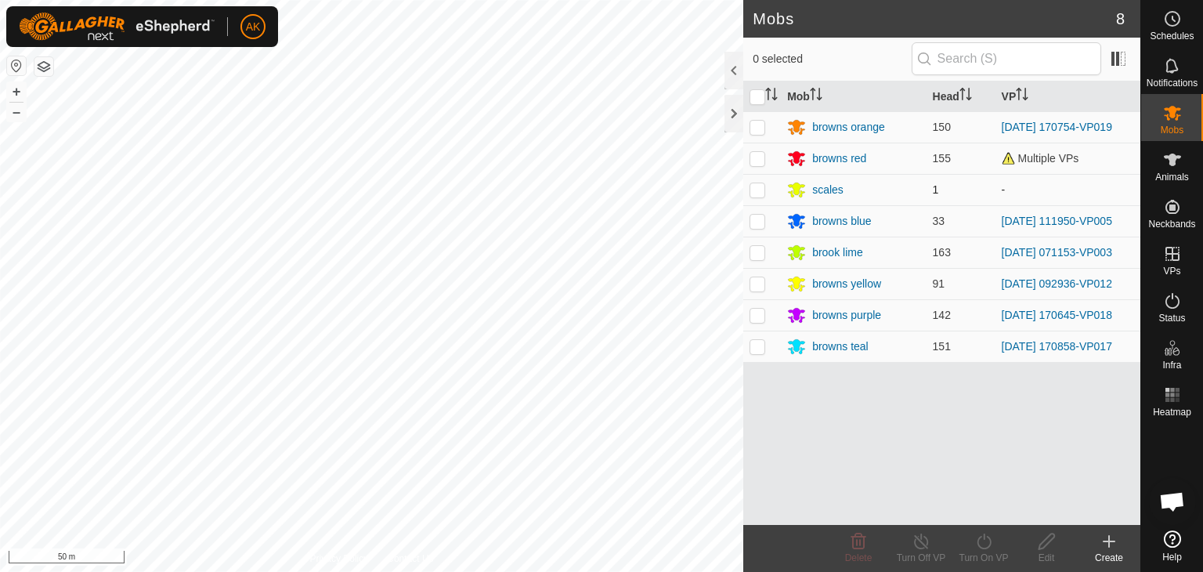
click at [760, 189] on p-checkbox at bounding box center [757, 189] width 16 height 13
checkbox input "true"
click at [983, 536] on icon at bounding box center [983, 541] width 14 height 16
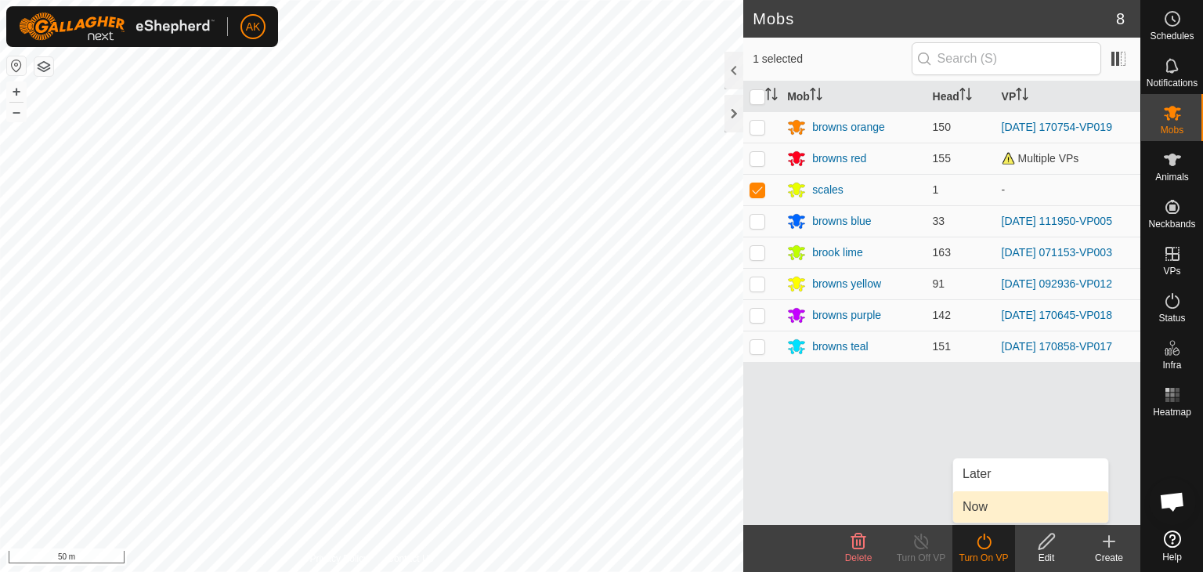
click at [987, 511] on link "Now" at bounding box center [1030, 506] width 155 height 31
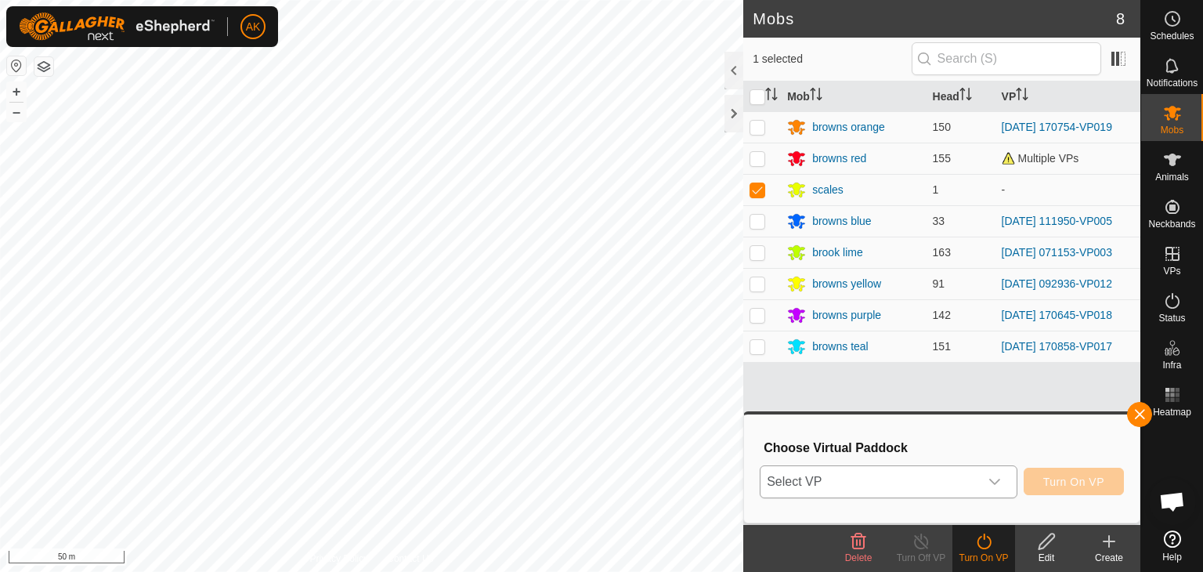
click at [933, 473] on span "Select VP" at bounding box center [869, 481] width 218 height 31
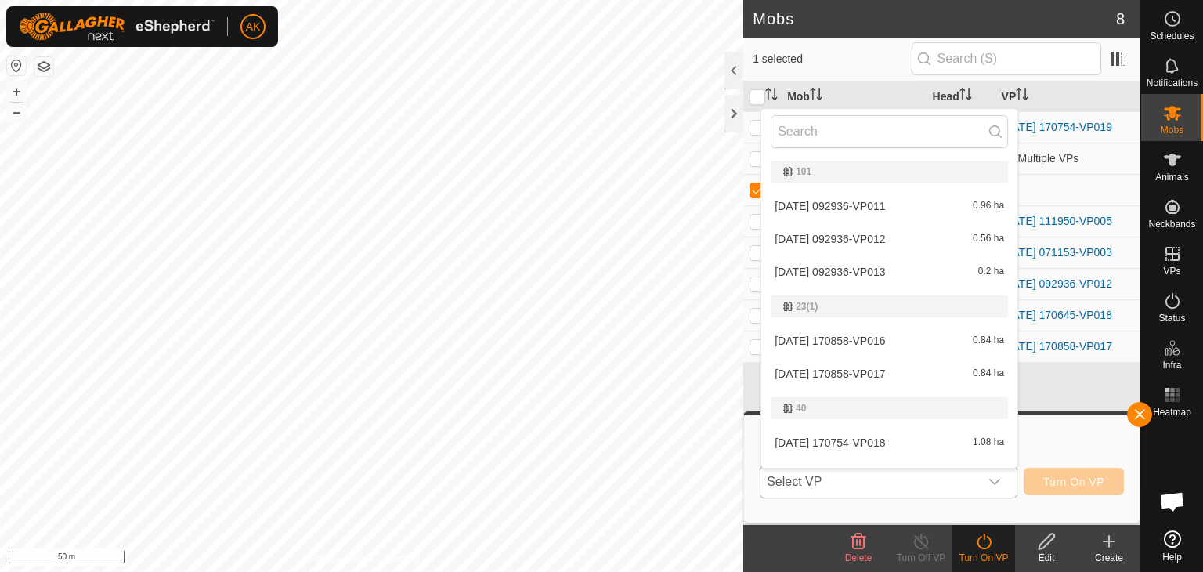
click at [841, 268] on li "2025-08-21 092936-VP013 0.2 ha" at bounding box center [889, 271] width 256 height 31
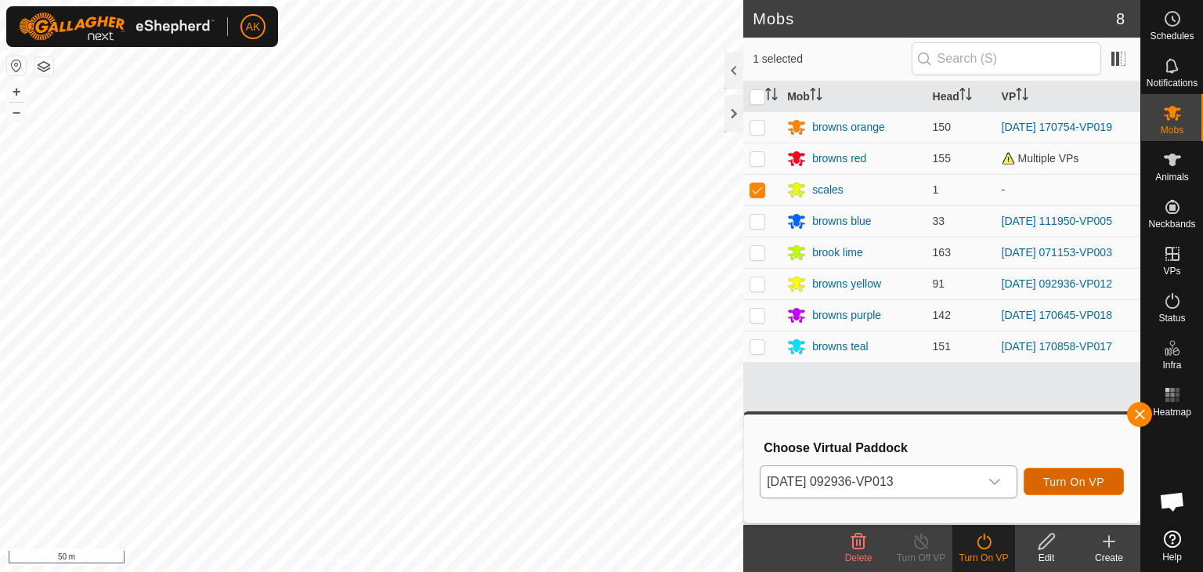
click at [1077, 482] on span "Turn On VP" at bounding box center [1073, 481] width 61 height 13
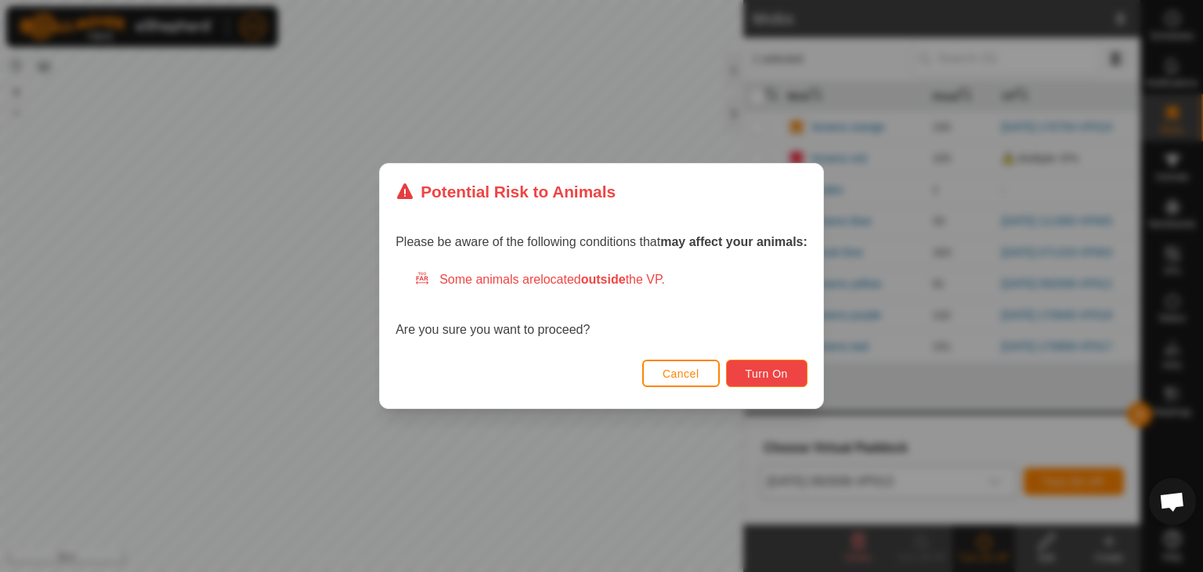
click at [778, 373] on span "Turn On" at bounding box center [766, 373] width 42 height 13
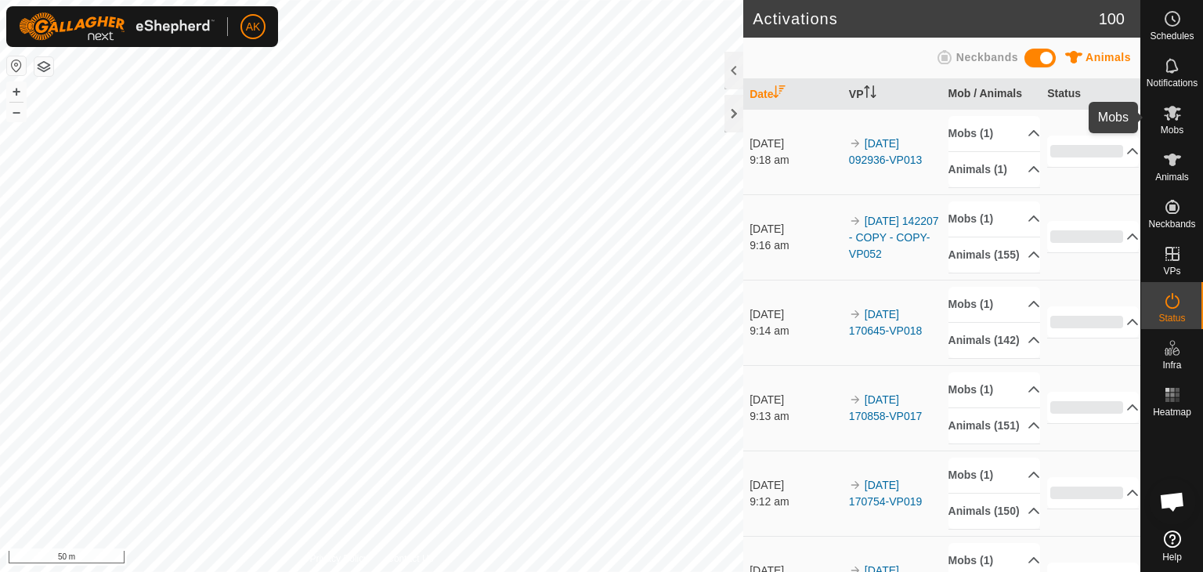
click at [1167, 113] on icon at bounding box center [1172, 112] width 19 height 19
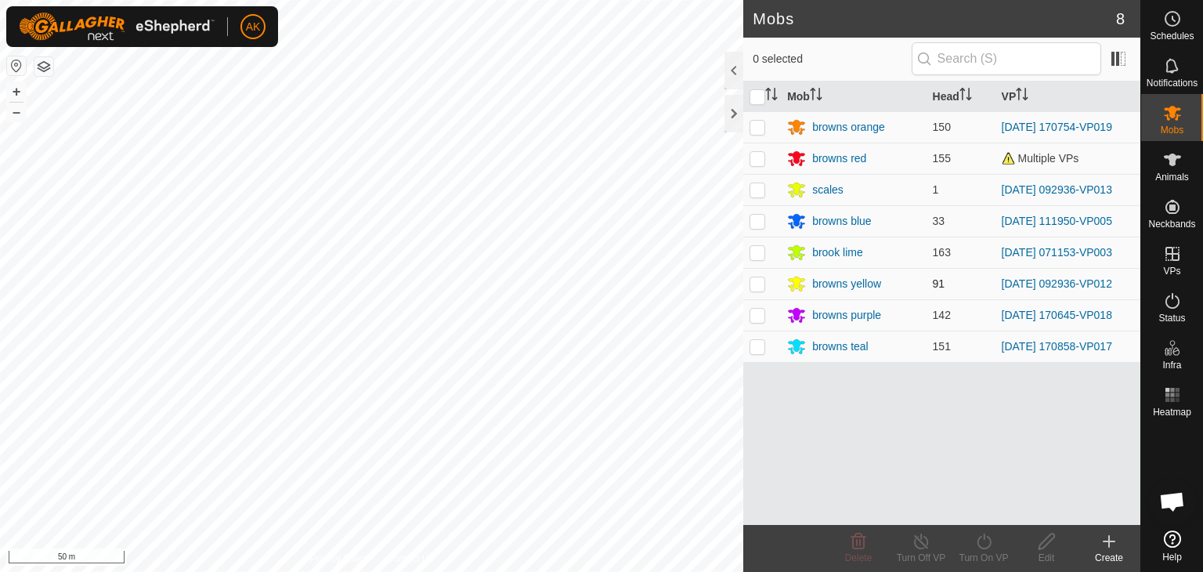
click at [757, 283] on p-checkbox at bounding box center [757, 283] width 16 height 13
checkbox input "true"
click at [987, 538] on icon at bounding box center [984, 541] width 20 height 19
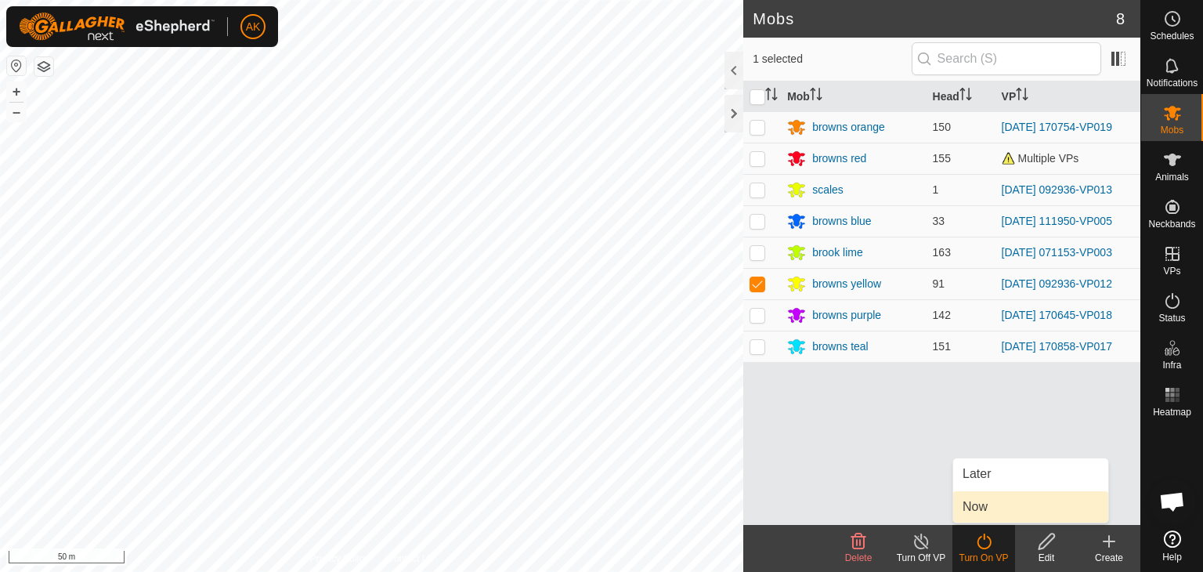
click at [983, 502] on link "Now" at bounding box center [1030, 506] width 155 height 31
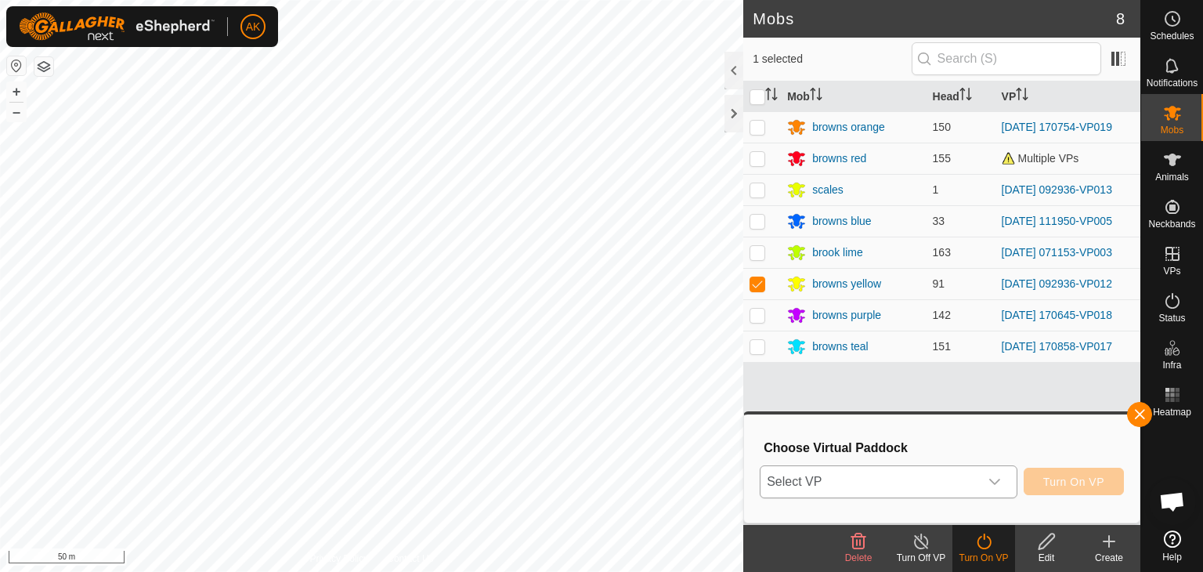
click at [912, 481] on span "Select VP" at bounding box center [869, 481] width 218 height 31
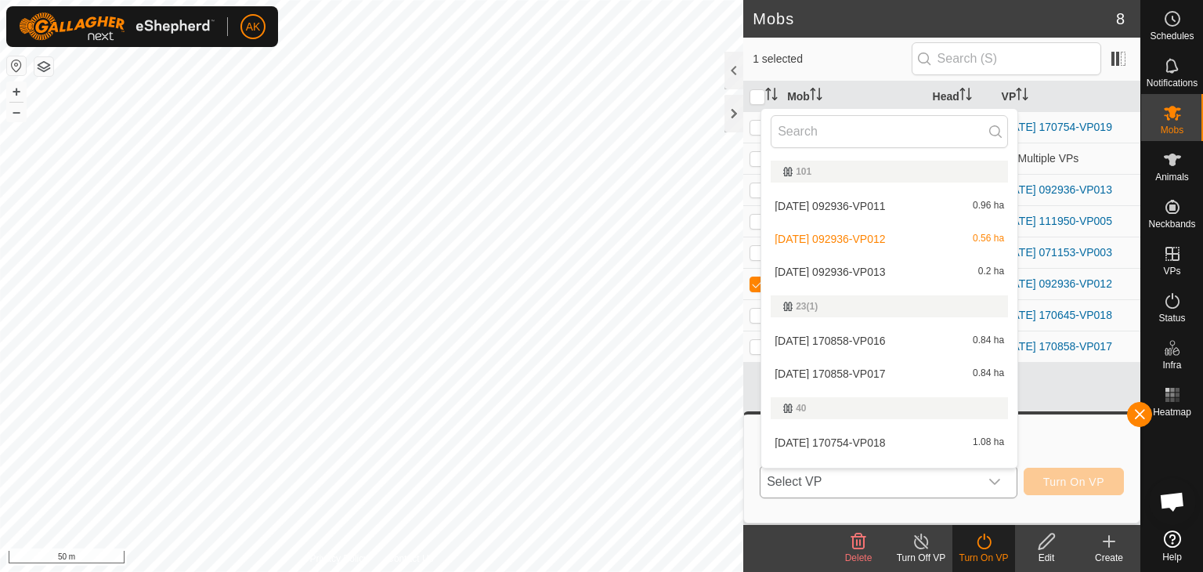
click at [883, 269] on li "2025-08-21 092936-VP013 0.2 ha" at bounding box center [889, 271] width 256 height 31
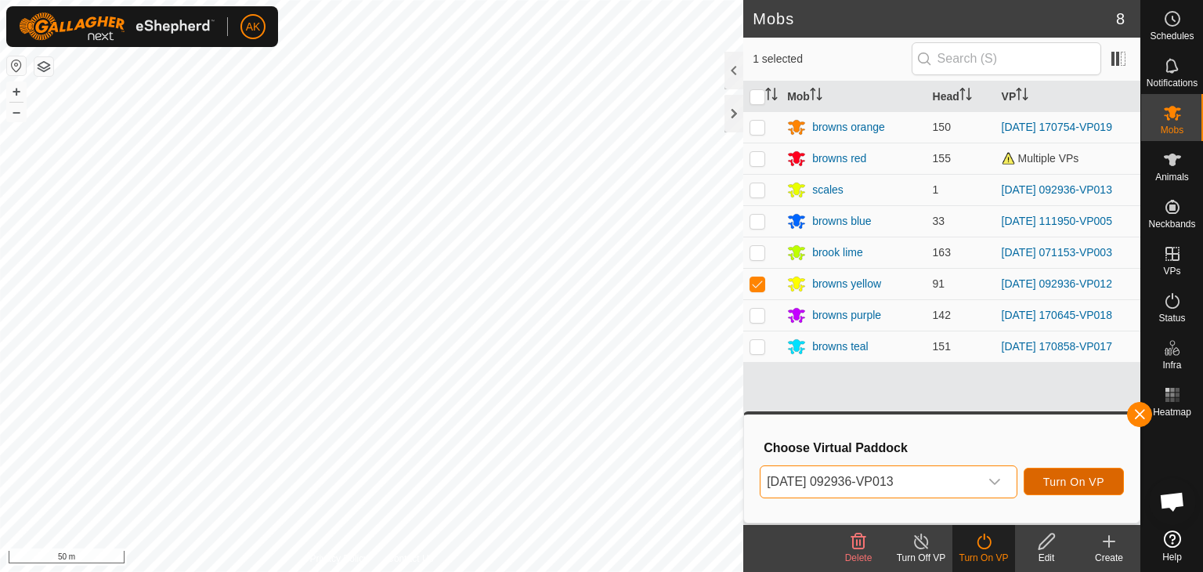
click at [1055, 477] on span "Turn On VP" at bounding box center [1073, 481] width 61 height 13
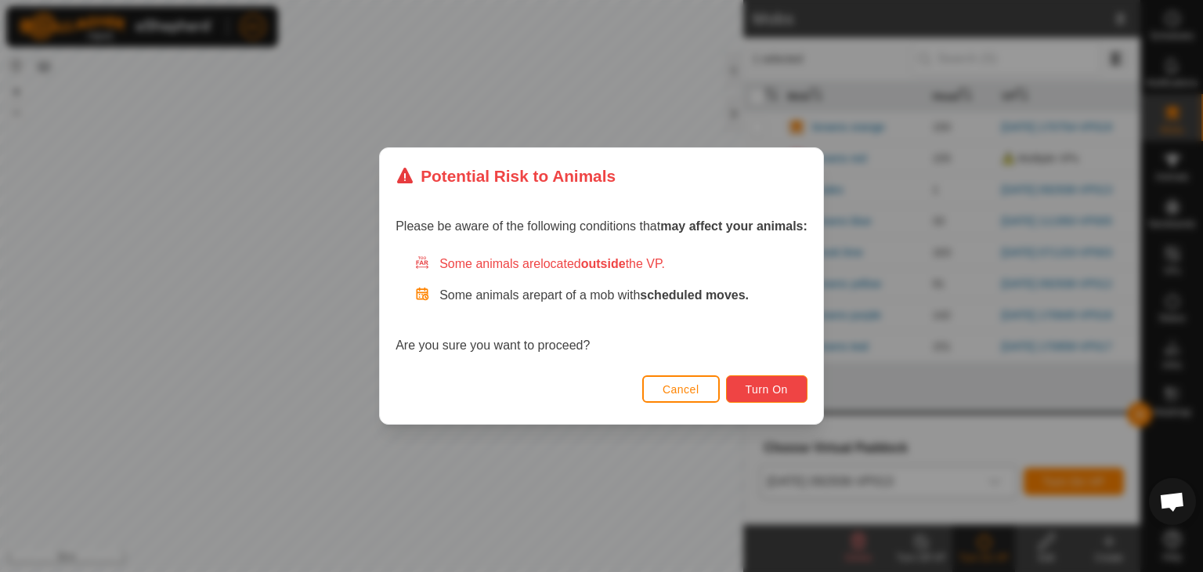
click at [739, 385] on button "Turn On" at bounding box center [766, 388] width 81 height 27
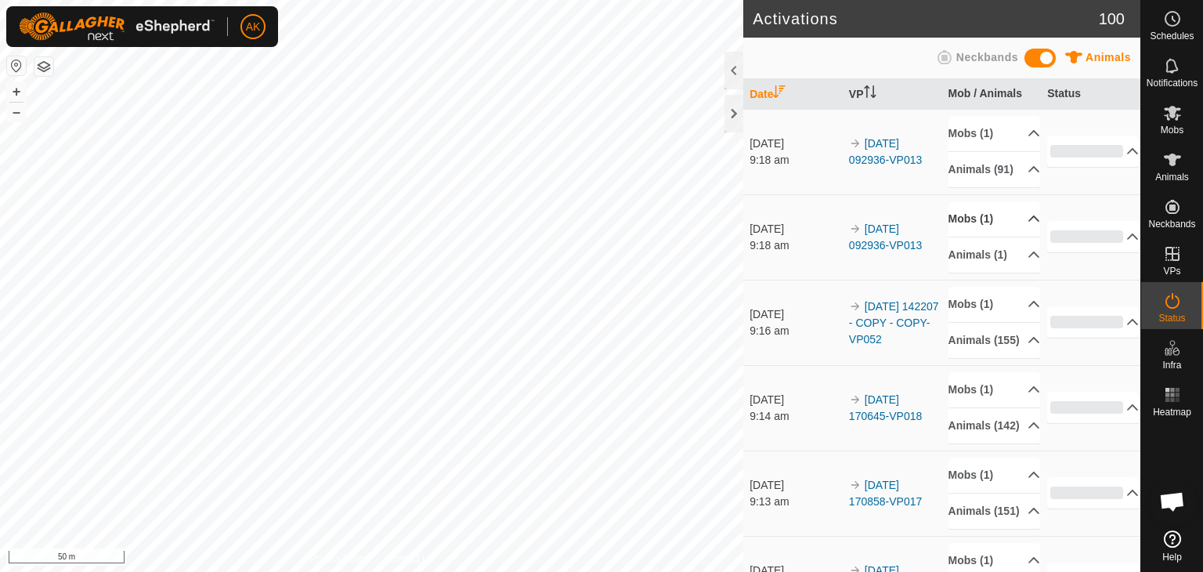
click at [969, 229] on p-accordion-header "Mobs (1)" at bounding box center [994, 218] width 92 height 35
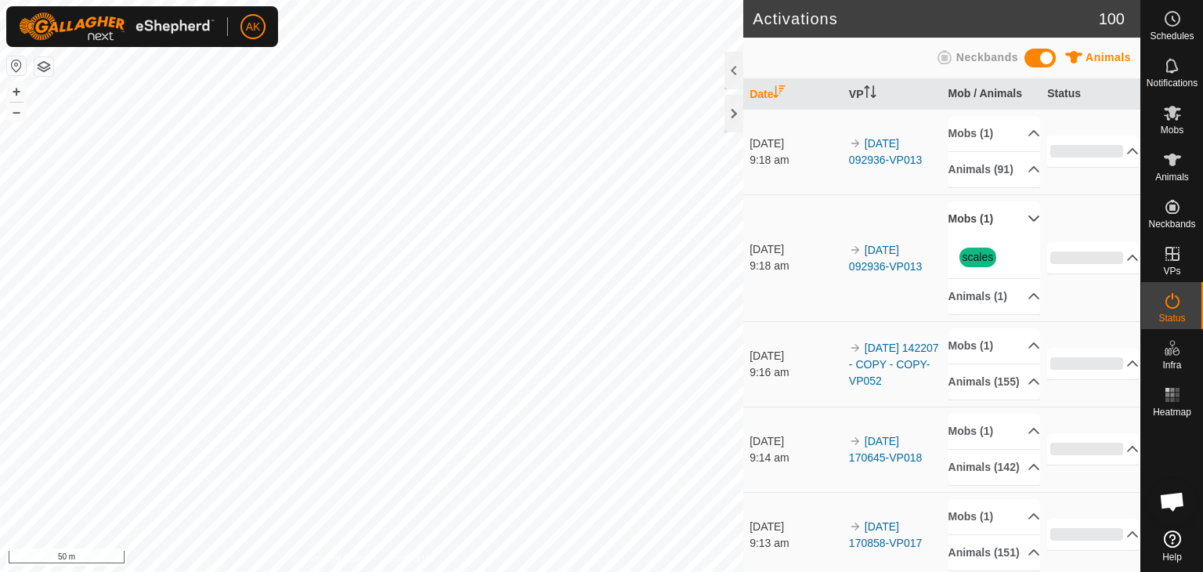
click at [969, 229] on p-accordion-header "Mobs (1)" at bounding box center [994, 218] width 92 height 35
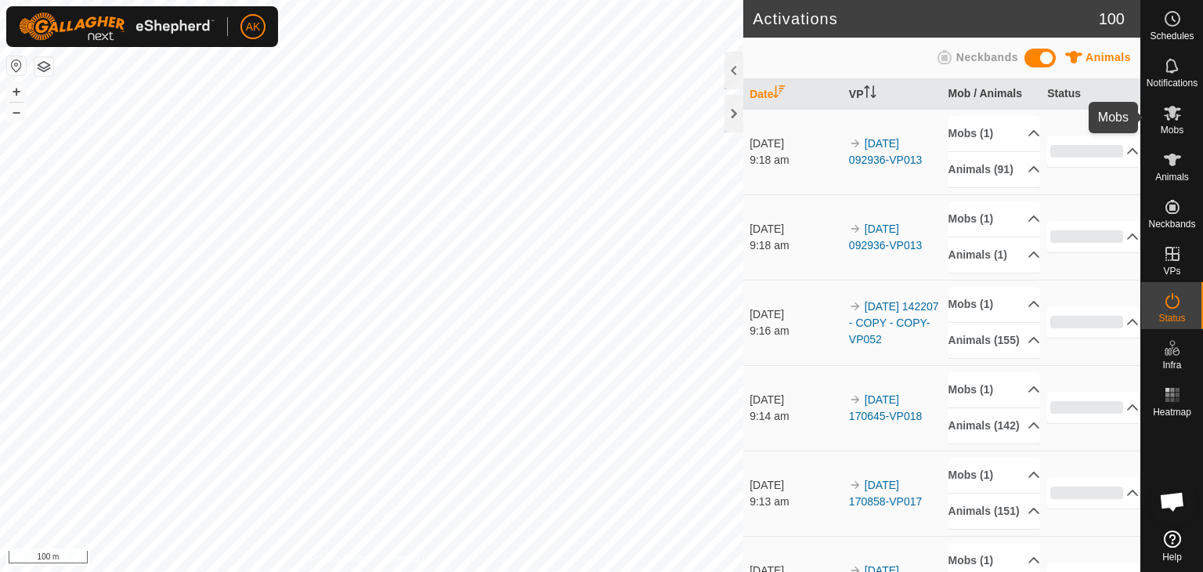
click at [1178, 118] on icon at bounding box center [1172, 112] width 19 height 19
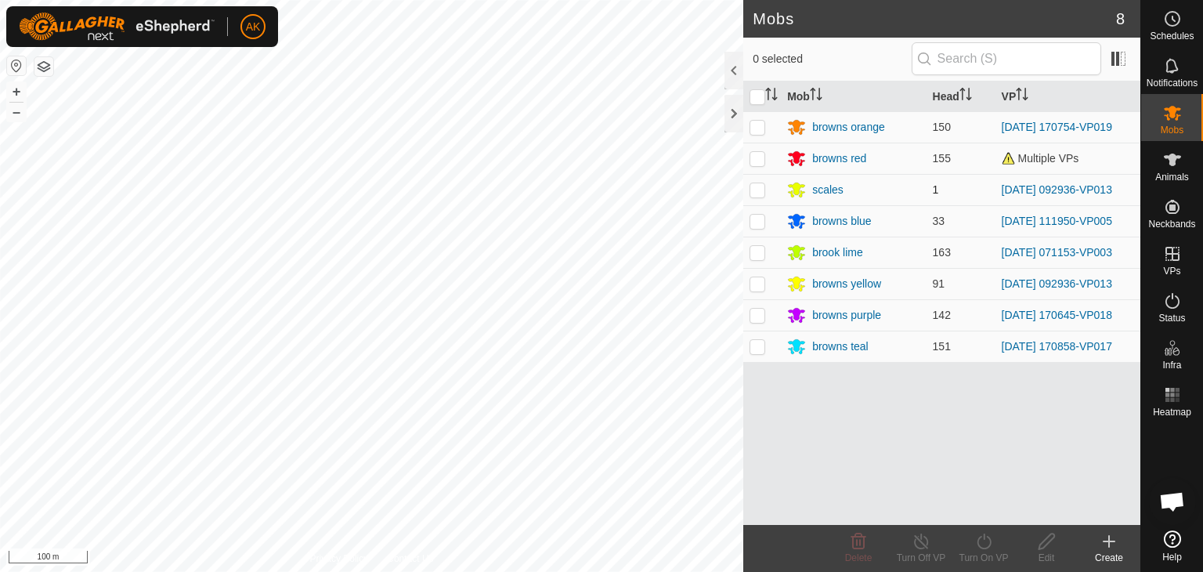
click at [761, 190] on p-checkbox at bounding box center [757, 189] width 16 height 13
checkbox input "true"
click at [926, 546] on line at bounding box center [921, 542] width 13 height 13
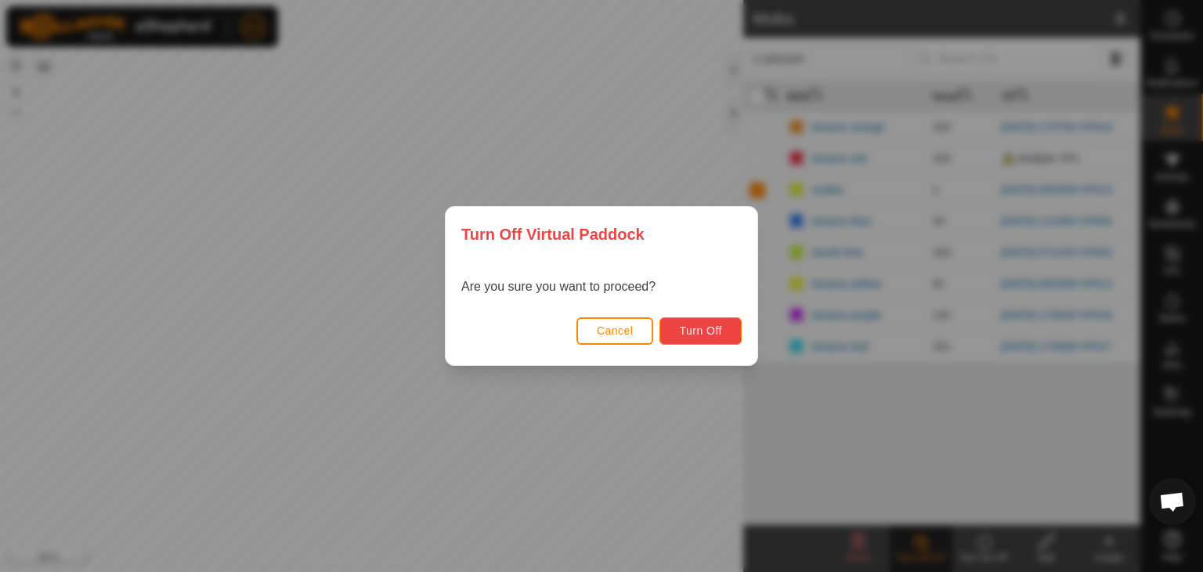
click at [682, 323] on button "Turn Off" at bounding box center [700, 330] width 82 height 27
